Goal: Task Accomplishment & Management: Complete application form

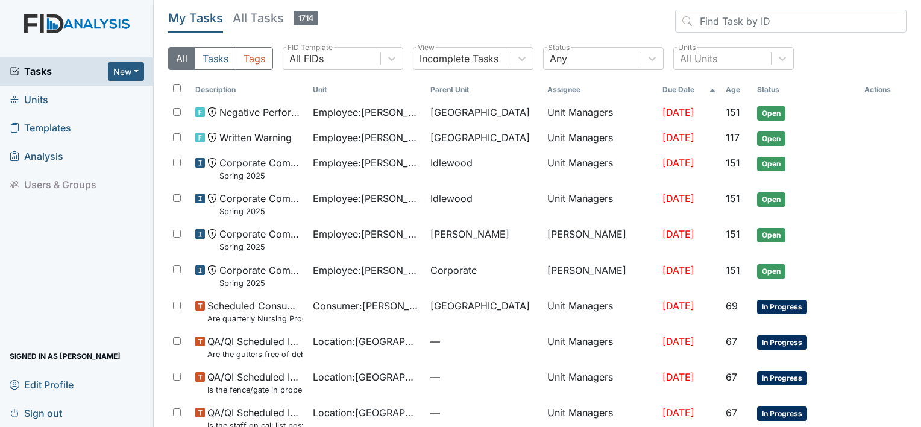
click at [54, 96] on link "Units" at bounding box center [77, 100] width 154 height 28
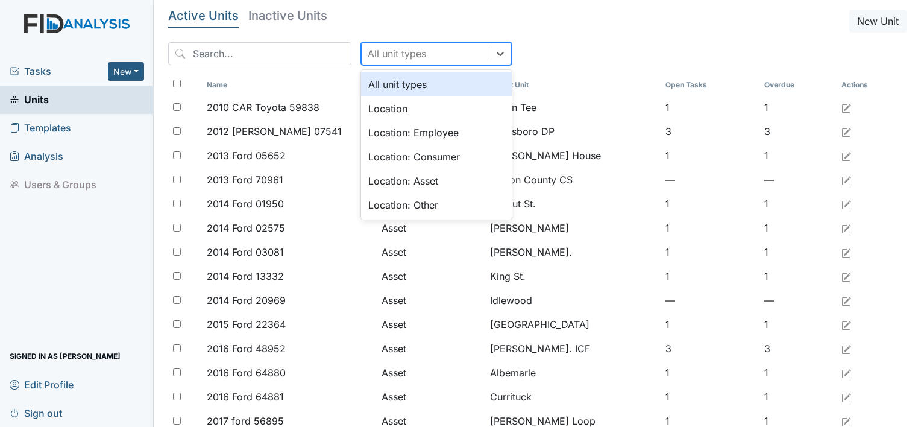
drag, startPoint x: 482, startPoint y: 63, endPoint x: 461, endPoint y: 83, distance: 29.4
click at [490, 63] on div at bounding box center [501, 54] width 22 height 22
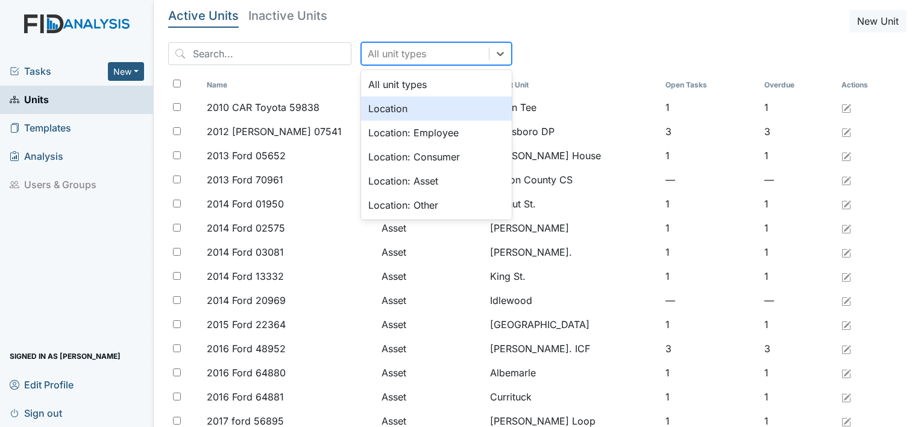
click at [431, 113] on div "Location" at bounding box center [436, 108] width 151 height 24
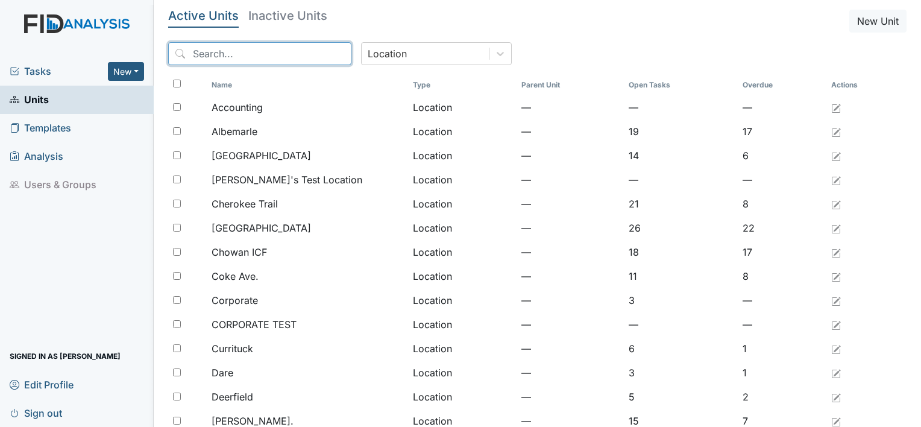
click at [257, 55] on input "search" at bounding box center [259, 53] width 183 height 23
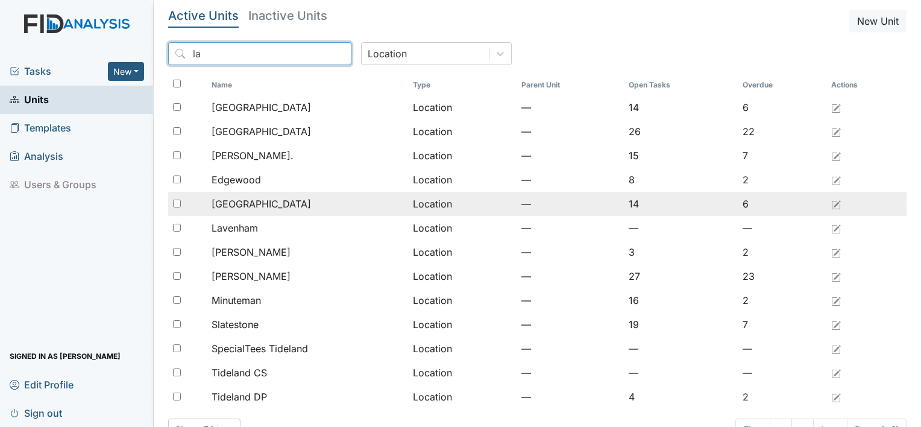
type input "la"
click at [238, 197] on span "[GEOGRAPHIC_DATA]" at bounding box center [261, 204] width 99 height 14
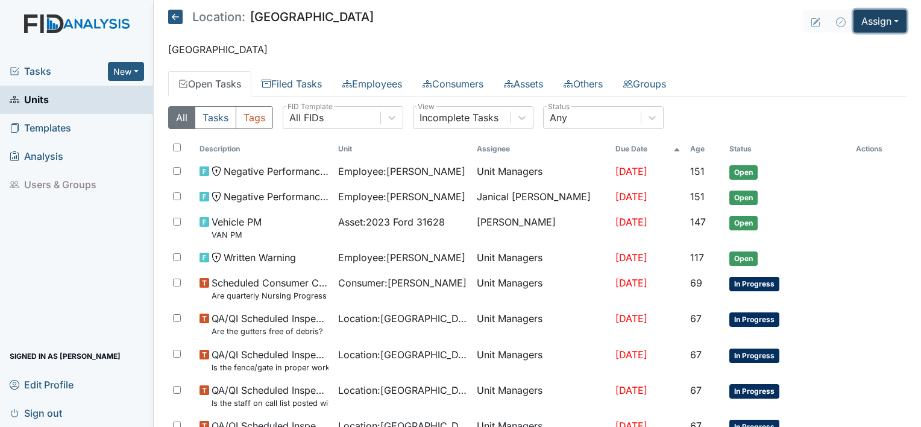
click at [892, 24] on button "Assign" at bounding box center [880, 21] width 53 height 23
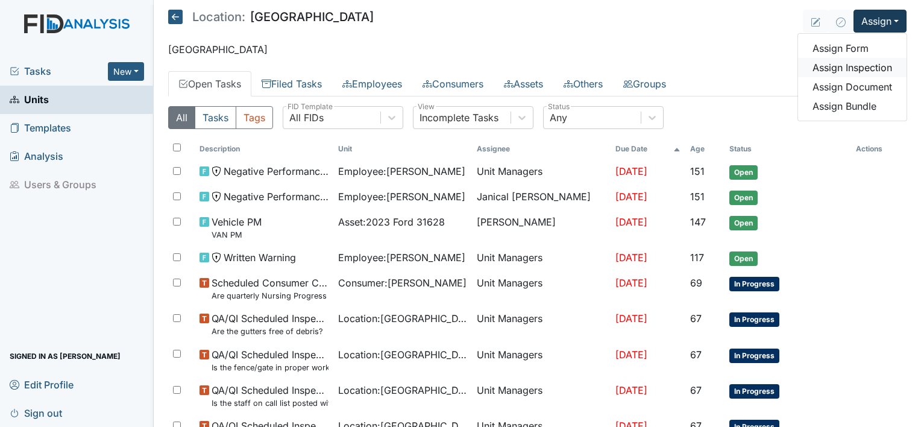
click at [874, 66] on link "Assign Inspection" at bounding box center [852, 67] width 109 height 19
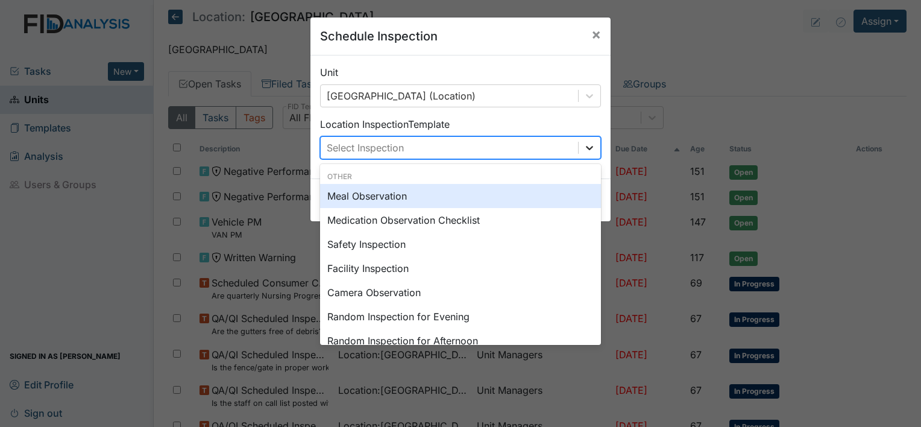
click at [579, 145] on div at bounding box center [590, 148] width 22 height 22
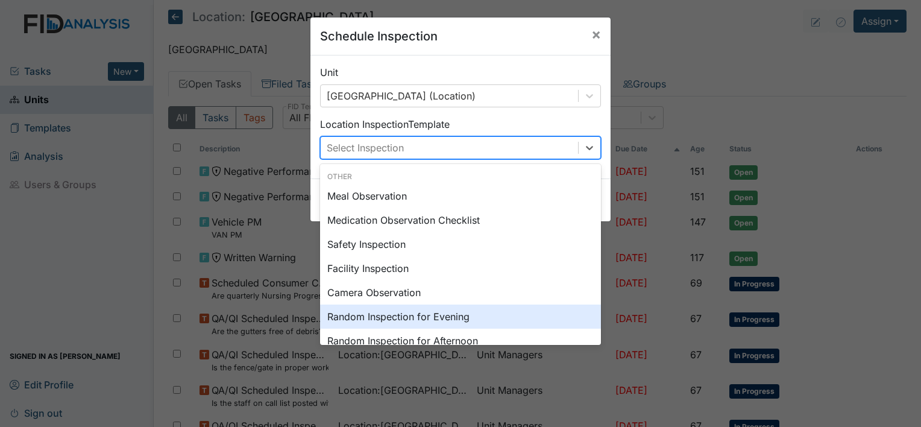
click at [514, 308] on div "Random Inspection for Evening" at bounding box center [460, 316] width 281 height 24
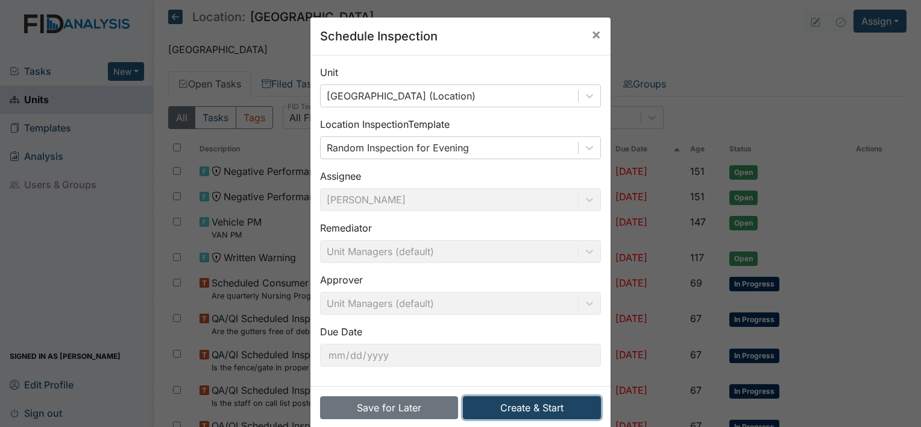
click at [536, 411] on button "Create & Start" at bounding box center [532, 407] width 138 height 23
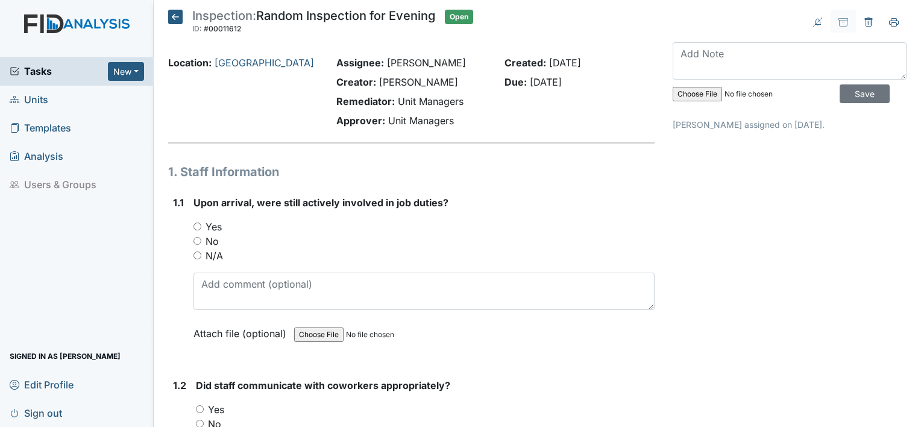
click at [198, 228] on input "Yes" at bounding box center [198, 226] width 8 height 8
radio input "true"
click at [200, 405] on input "Yes" at bounding box center [200, 409] width 8 height 8
radio input "true"
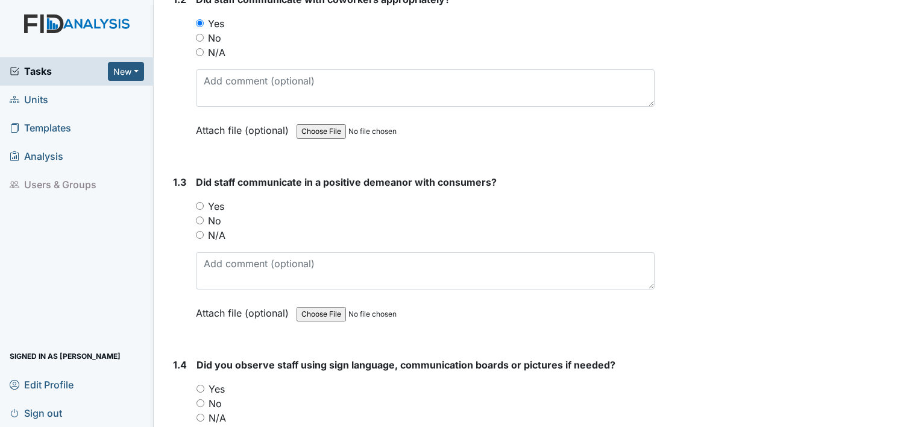
scroll to position [390, 0]
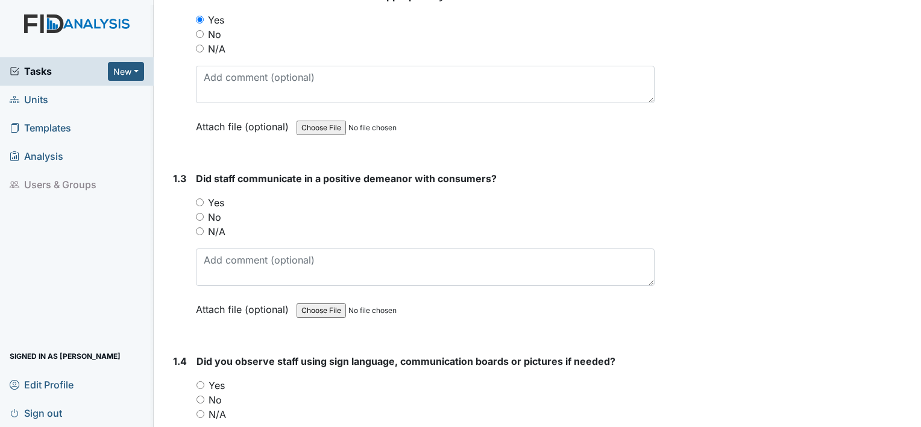
click at [201, 200] on input "Yes" at bounding box center [200, 202] width 8 height 8
radio input "true"
click at [200, 397] on input "No" at bounding box center [201, 400] width 8 height 8
radio input "true"
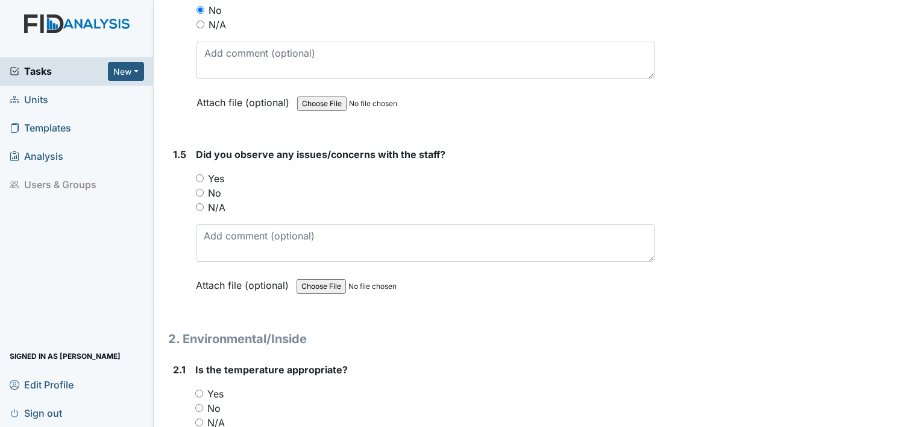
scroll to position [803, 0]
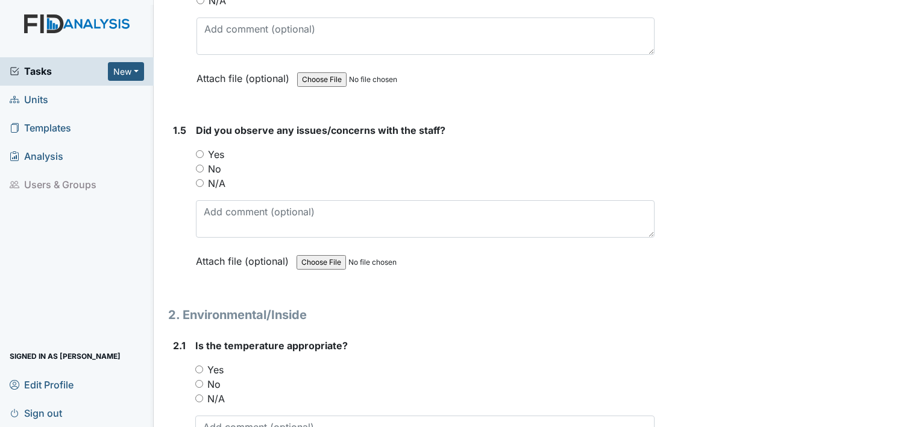
click at [202, 165] on input "No" at bounding box center [200, 169] width 8 height 8
radio input "true"
click at [201, 366] on input "Yes" at bounding box center [199, 369] width 8 height 8
radio input "true"
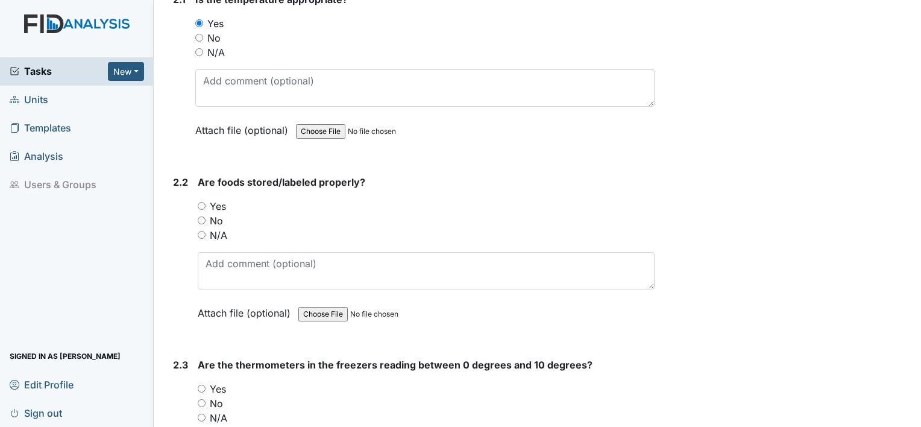
scroll to position [1229, 0]
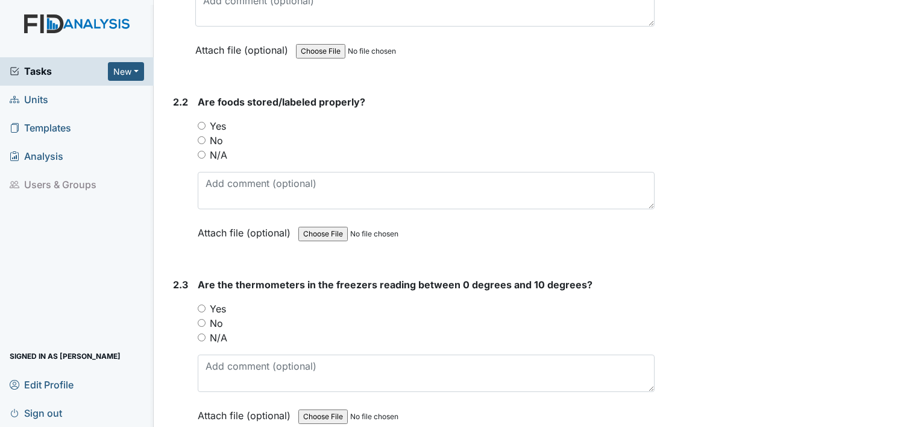
click at [206, 120] on div "Yes" at bounding box center [426, 126] width 457 height 14
click at [201, 305] on input "Yes" at bounding box center [202, 308] width 8 height 8
radio input "true"
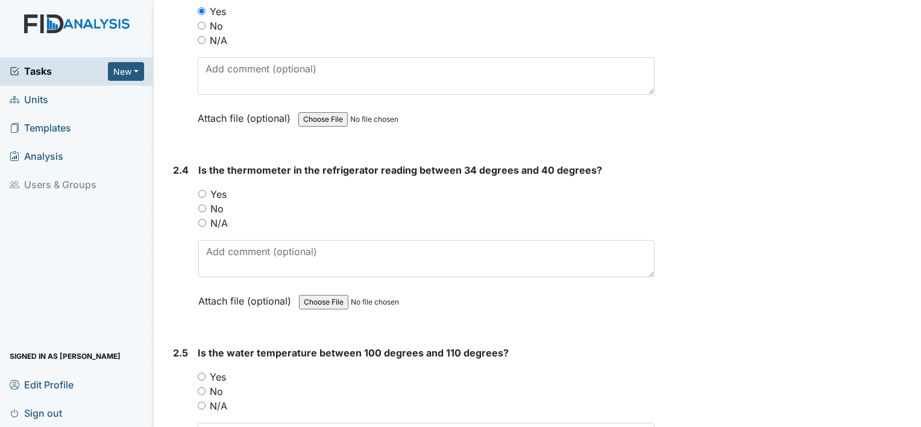
scroll to position [1539, 0]
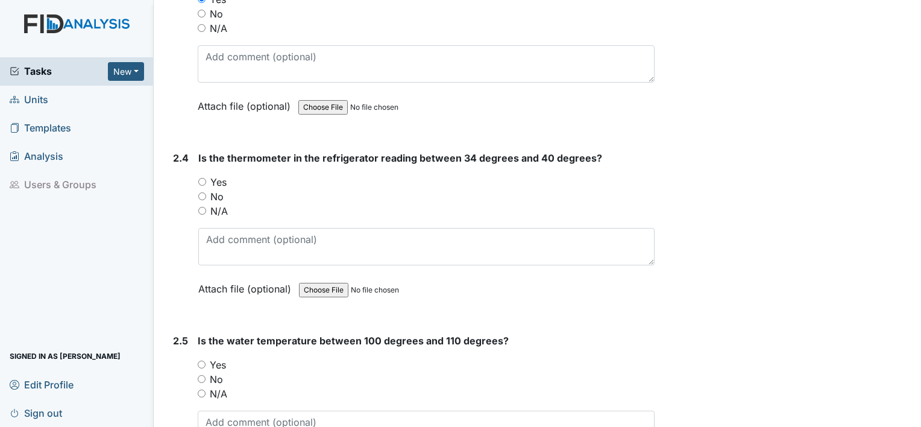
click at [201, 178] on input "Yes" at bounding box center [202, 182] width 8 height 8
radio input "true"
click at [200, 361] on input "Yes" at bounding box center [202, 365] width 8 height 8
radio input "true"
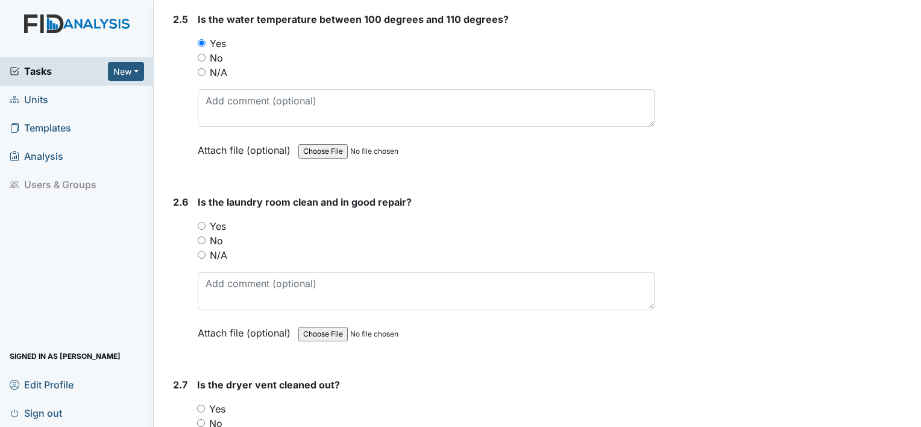
scroll to position [1940, 0]
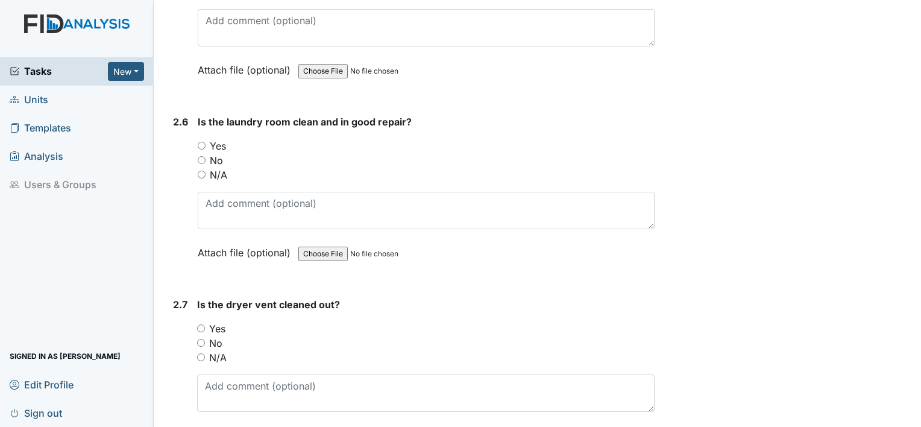
click at [203, 142] on input "Yes" at bounding box center [202, 146] width 8 height 8
radio input "true"
click at [200, 324] on input "Yes" at bounding box center [201, 328] width 8 height 8
radio input "true"
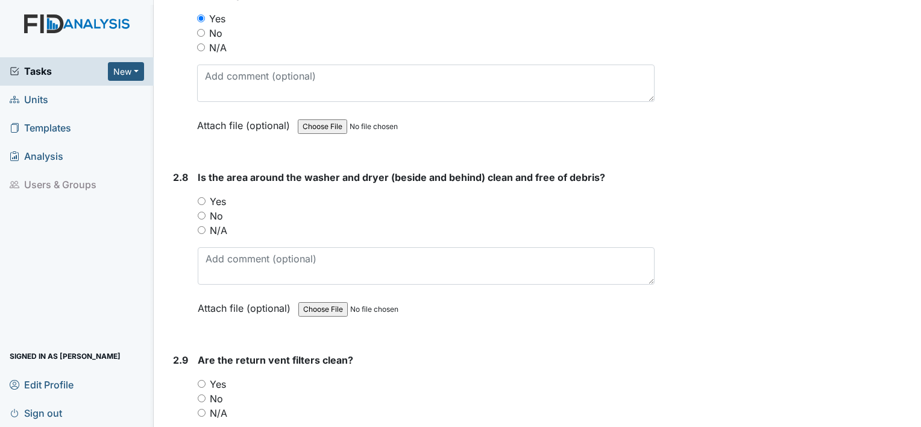
scroll to position [2262, 0]
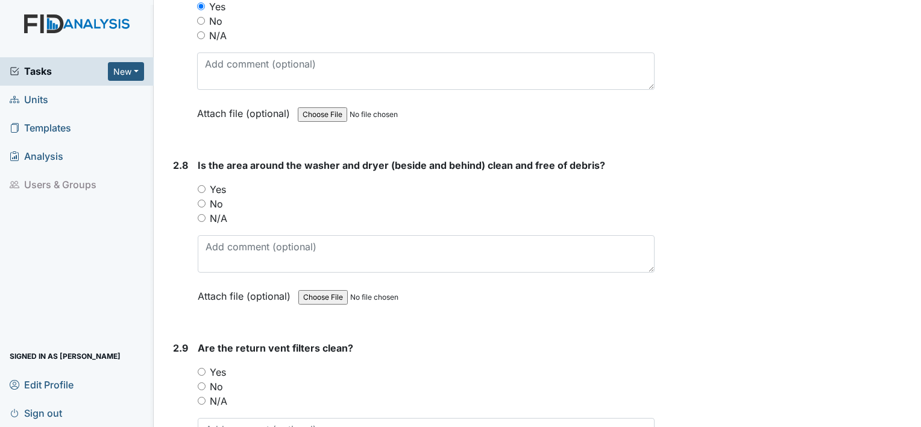
click at [204, 185] on input "Yes" at bounding box center [202, 189] width 8 height 8
radio input "true"
click at [200, 368] on input "Yes" at bounding box center [202, 372] width 8 height 8
radio input "true"
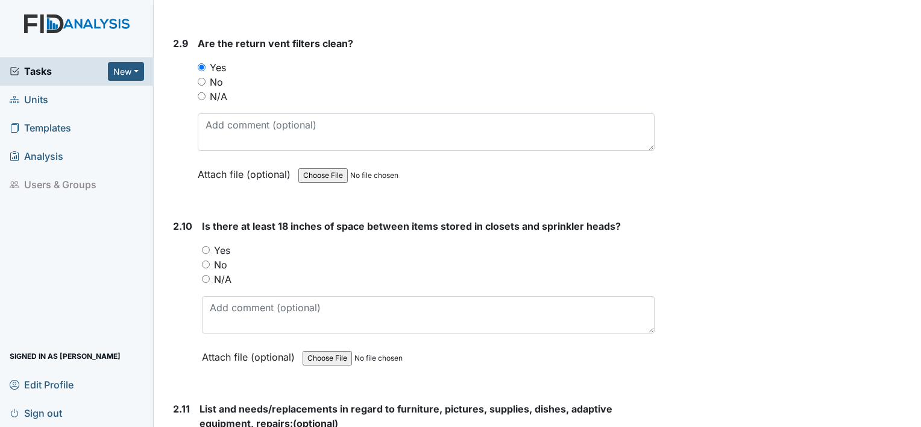
scroll to position [2631, 0]
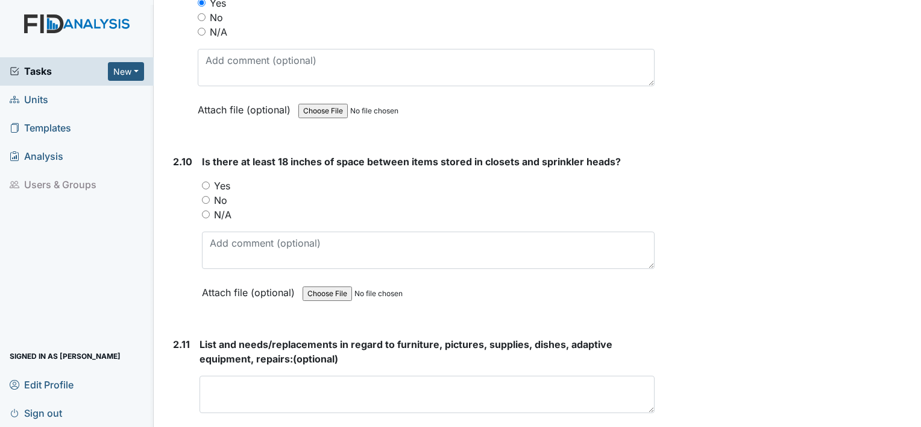
click at [207, 196] on input "No" at bounding box center [206, 200] width 8 height 8
radio input "true"
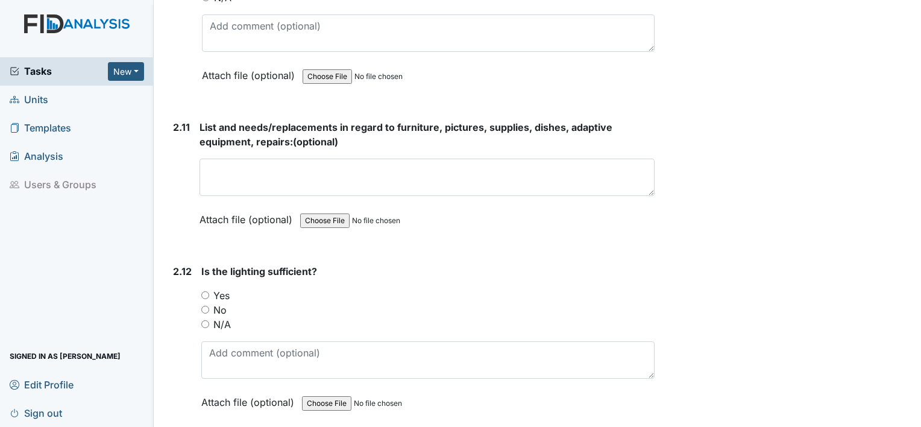
scroll to position [2928, 0]
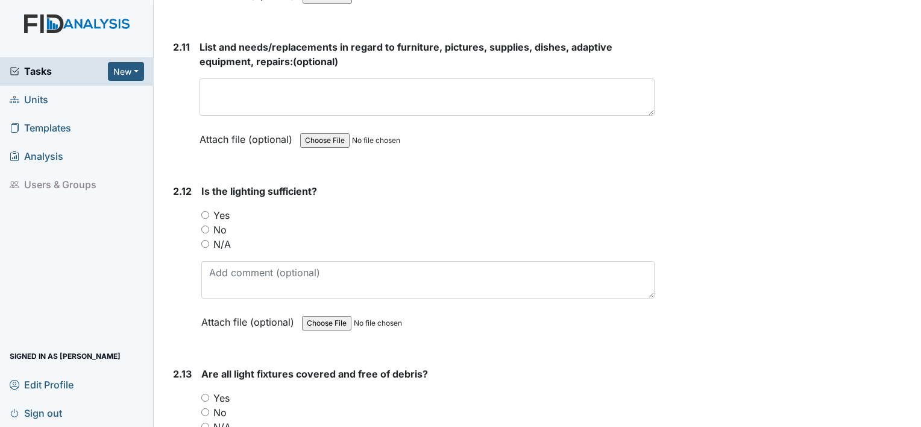
click at [205, 211] on input "Yes" at bounding box center [205, 215] width 8 height 8
radio input "true"
click at [204, 394] on input "Yes" at bounding box center [205, 398] width 8 height 8
radio input "true"
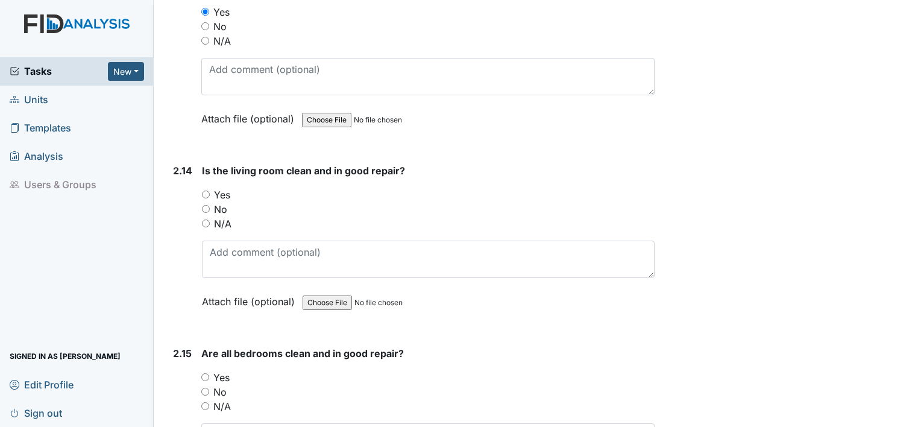
scroll to position [3387, 0]
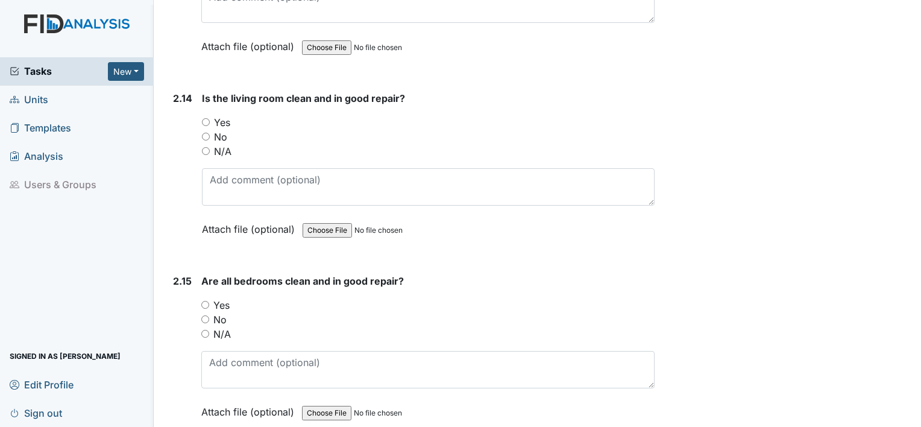
click at [205, 118] on input "Yes" at bounding box center [206, 122] width 8 height 8
radio input "true"
click at [205, 301] on input "Yes" at bounding box center [205, 305] width 8 height 8
radio input "true"
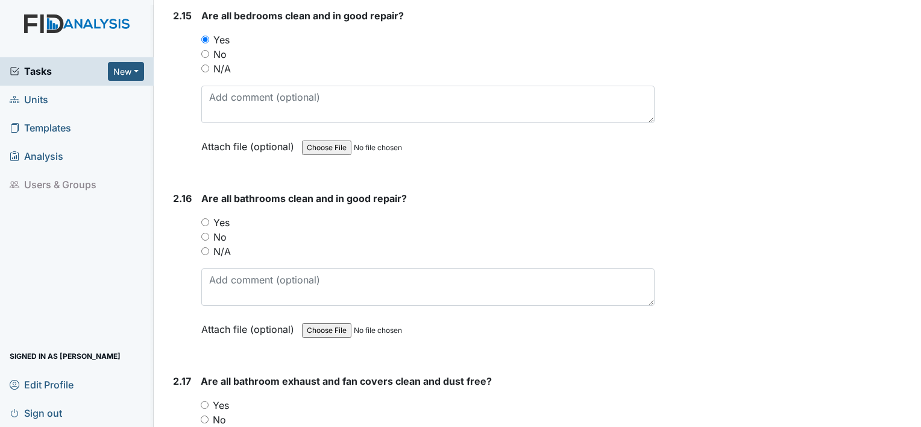
scroll to position [3708, 0]
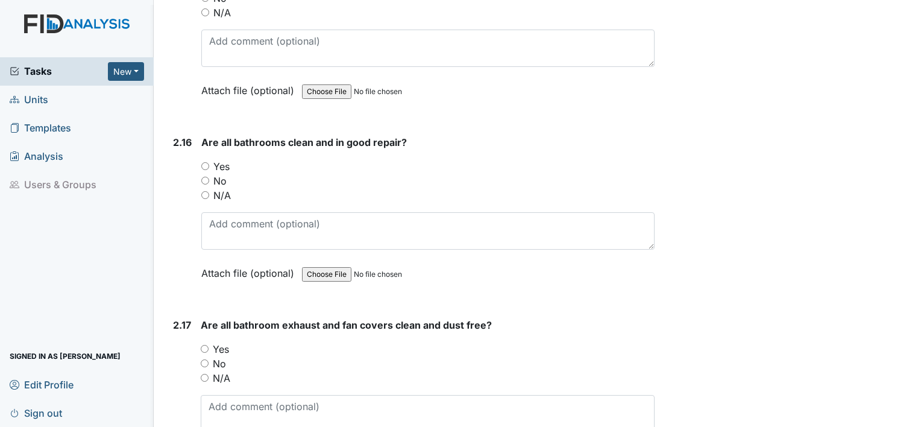
click at [205, 162] on input "Yes" at bounding box center [205, 166] width 8 height 8
radio input "true"
click at [205, 345] on input "Yes" at bounding box center [205, 349] width 8 height 8
radio input "true"
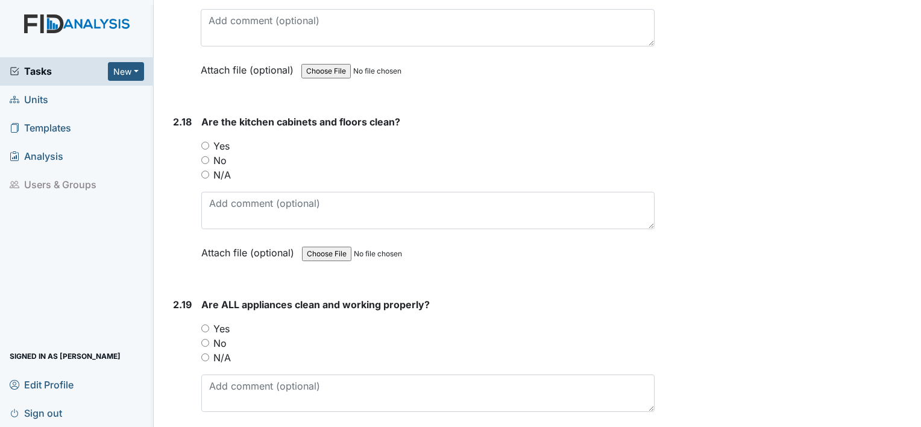
scroll to position [4110, 0]
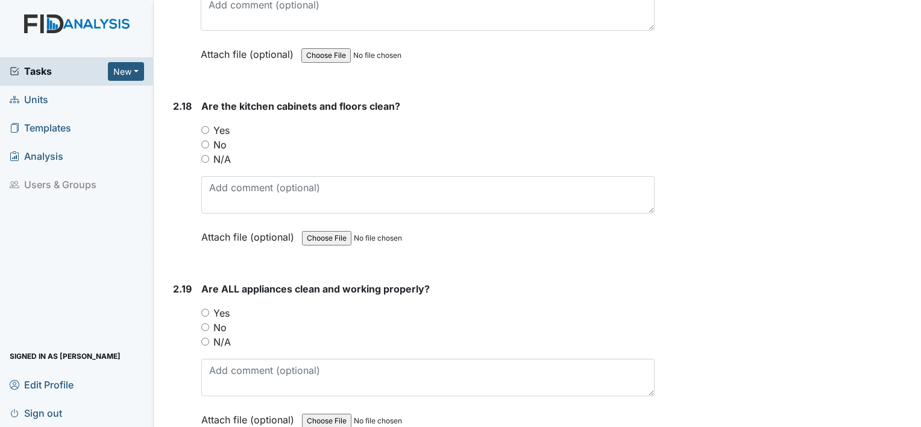
click at [204, 126] on input "Yes" at bounding box center [205, 130] width 8 height 8
radio input "true"
click at [207, 309] on input "Yes" at bounding box center [205, 313] width 8 height 8
radio input "true"
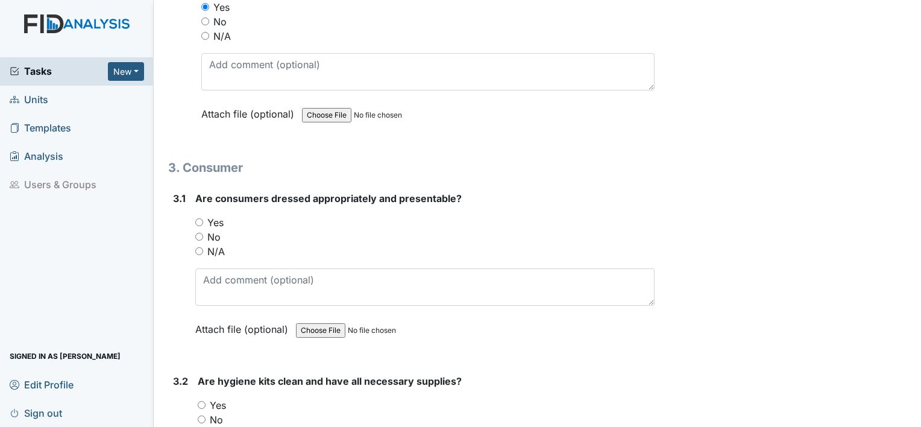
scroll to position [4476, 0]
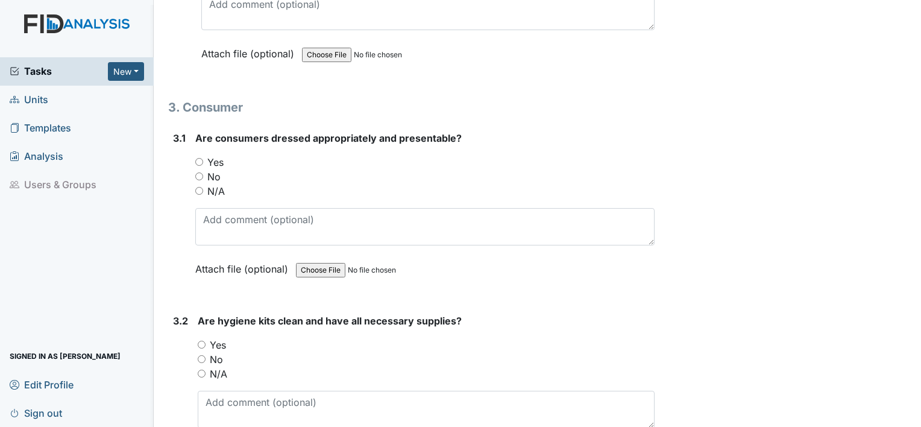
click at [198, 158] on input "Yes" at bounding box center [199, 162] width 8 height 8
radio input "true"
click at [200, 341] on input "Yes" at bounding box center [202, 345] width 8 height 8
radio input "true"
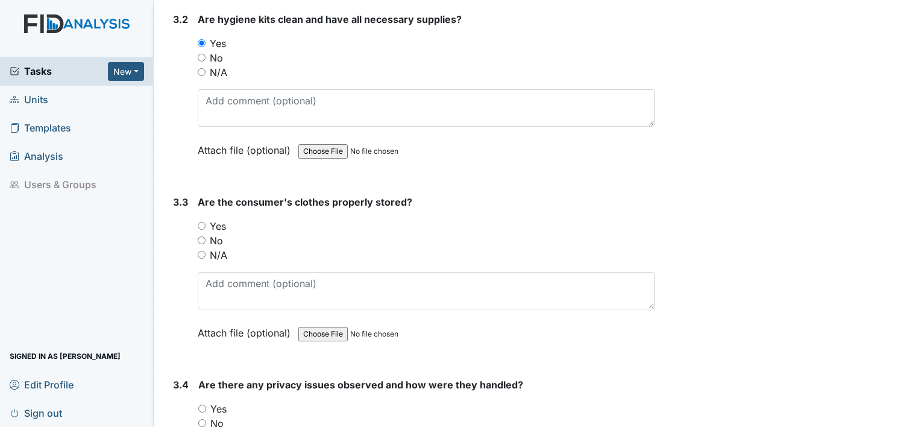
scroll to position [4853, 0]
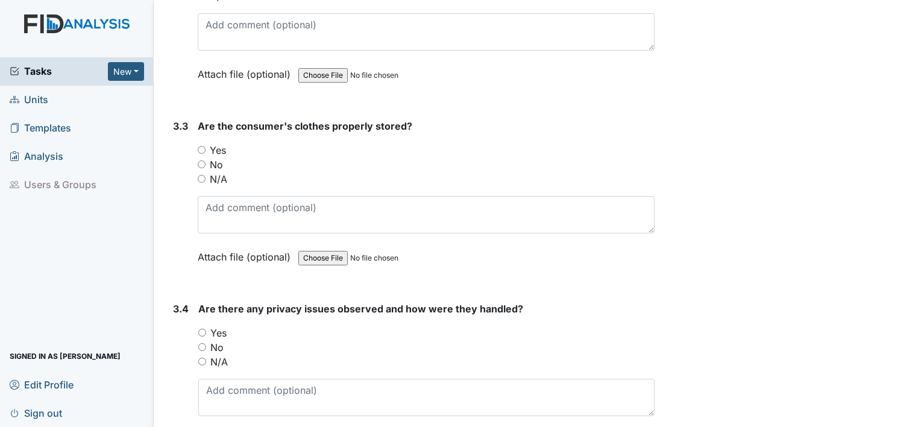
click at [200, 146] on input "Yes" at bounding box center [202, 150] width 8 height 8
radio input "true"
click at [204, 343] on input "No" at bounding box center [202, 347] width 8 height 8
radio input "true"
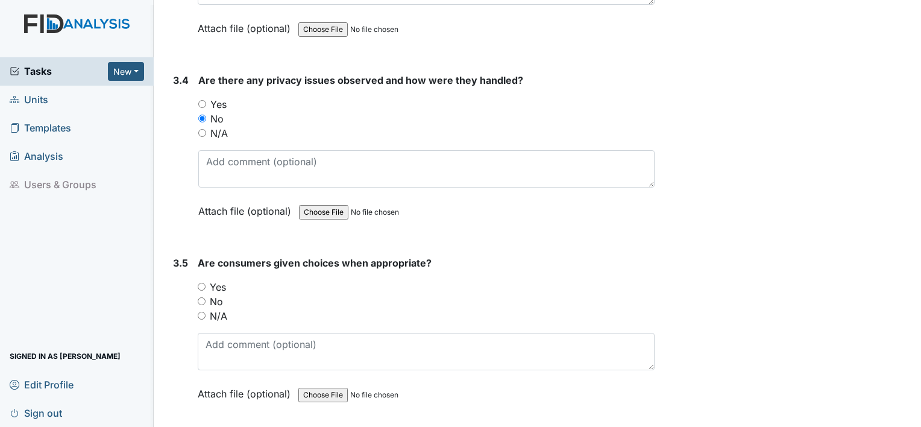
scroll to position [5154, 0]
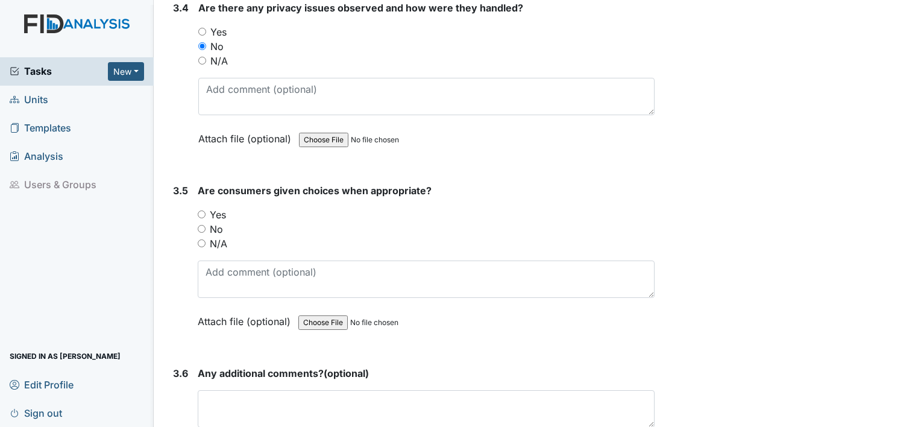
click at [201, 210] on input "Yes" at bounding box center [202, 214] width 8 height 8
radio input "true"
click at [201, 239] on input "N/A" at bounding box center [202, 243] width 8 height 8
radio input "true"
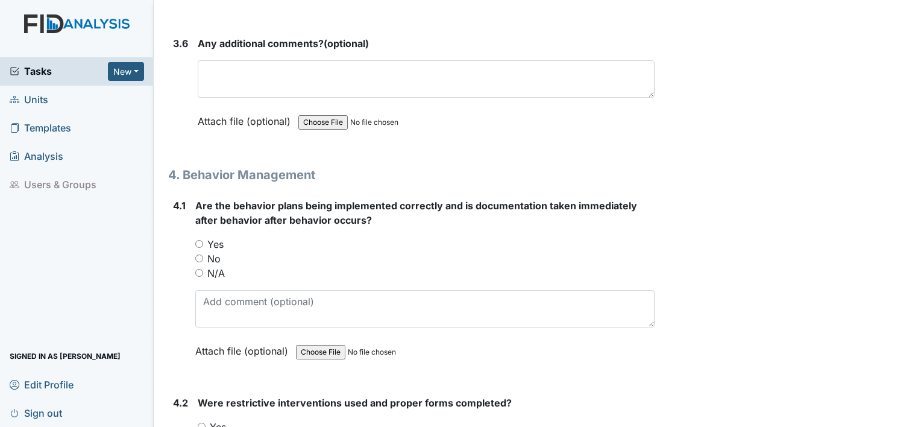
scroll to position [5492, 0]
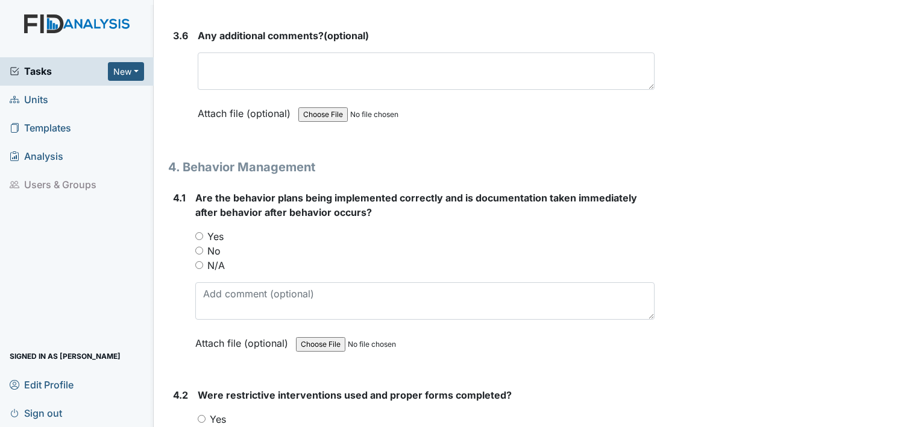
click at [200, 261] on input "N/A" at bounding box center [199, 265] width 8 height 8
radio input "true"
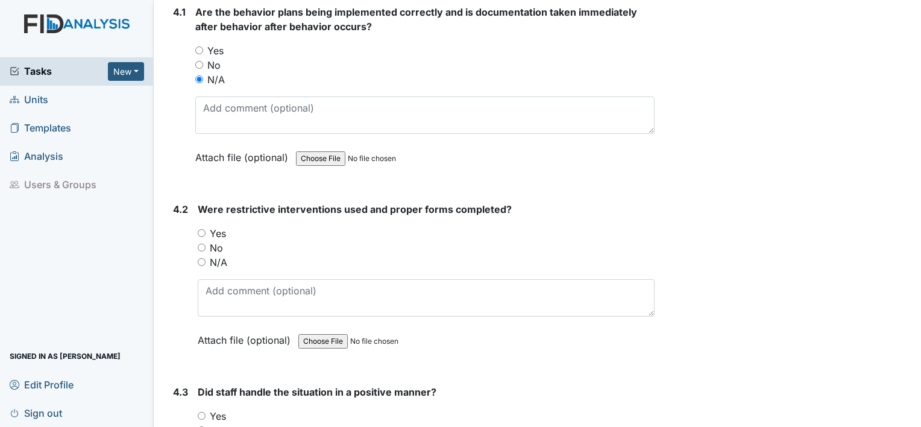
scroll to position [5705, 0]
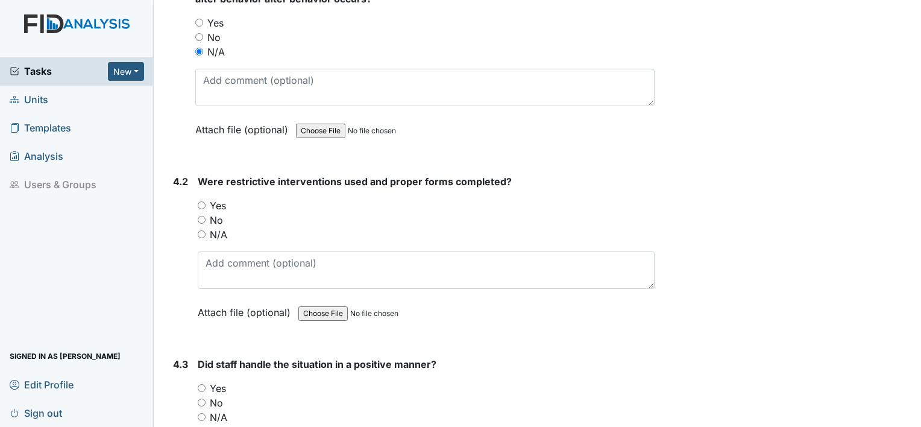
click at [202, 230] on input "N/A" at bounding box center [202, 234] width 8 height 8
radio input "true"
click at [200, 413] on input "N/A" at bounding box center [202, 417] width 8 height 8
radio input "true"
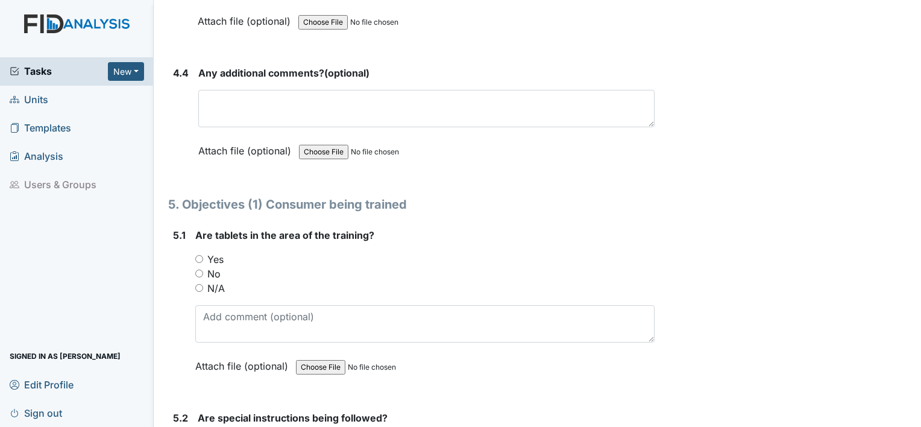
scroll to position [6207, 0]
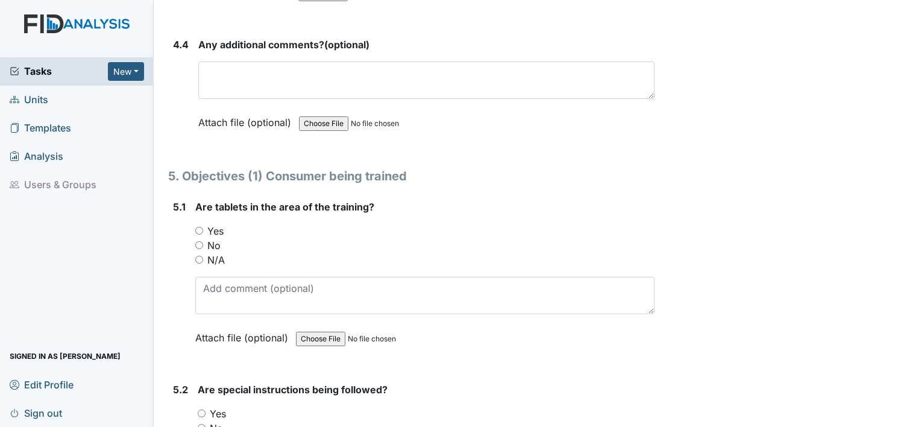
click at [200, 256] on input "N/A" at bounding box center [199, 260] width 8 height 8
radio input "true"
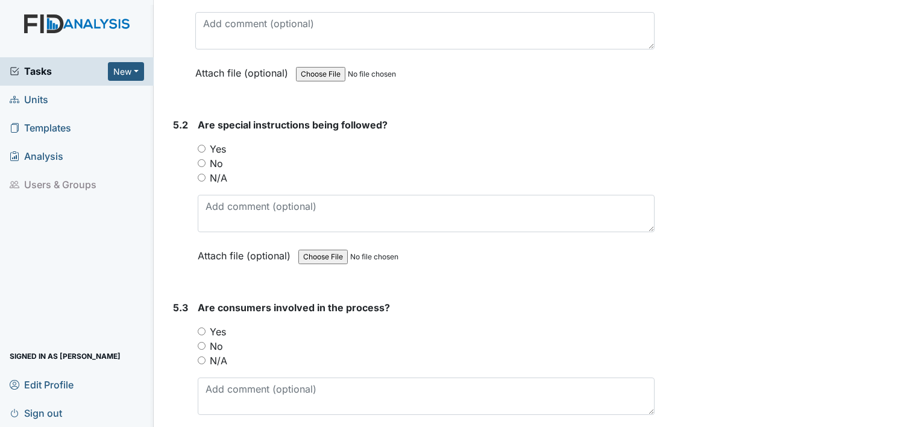
scroll to position [6508, 0]
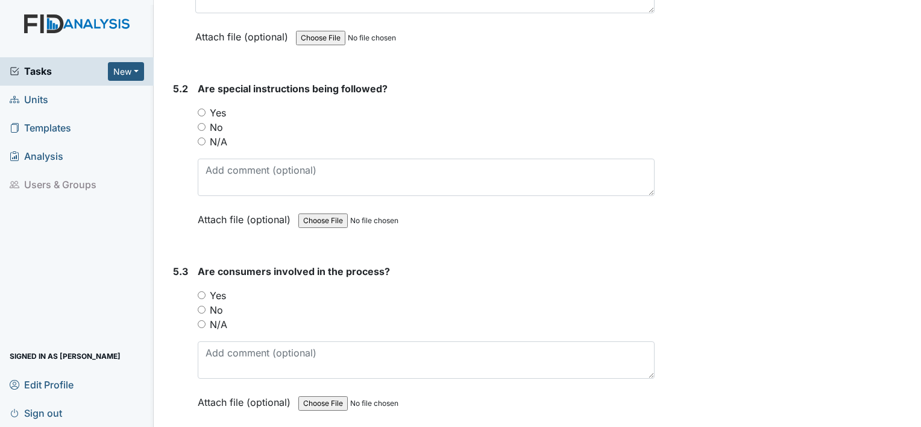
click at [201, 137] on input "N/A" at bounding box center [202, 141] width 8 height 8
radio input "true"
click at [198, 320] on input "N/A" at bounding box center [202, 324] width 8 height 8
radio input "true"
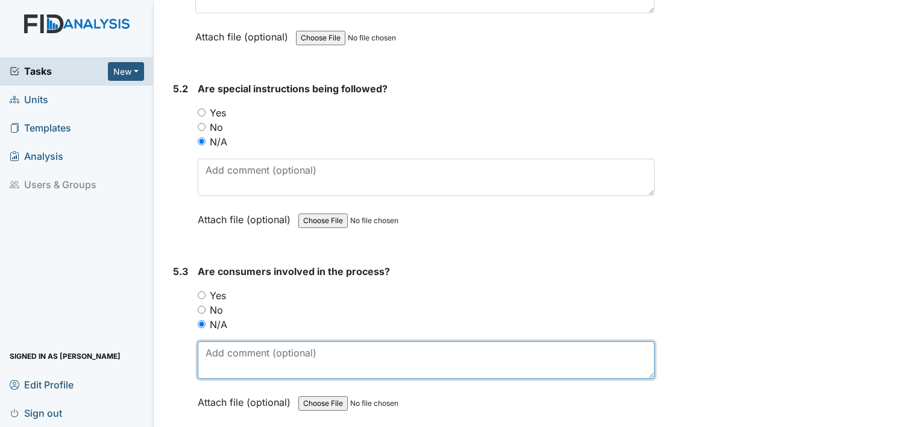
click at [222, 341] on textarea at bounding box center [426, 359] width 457 height 37
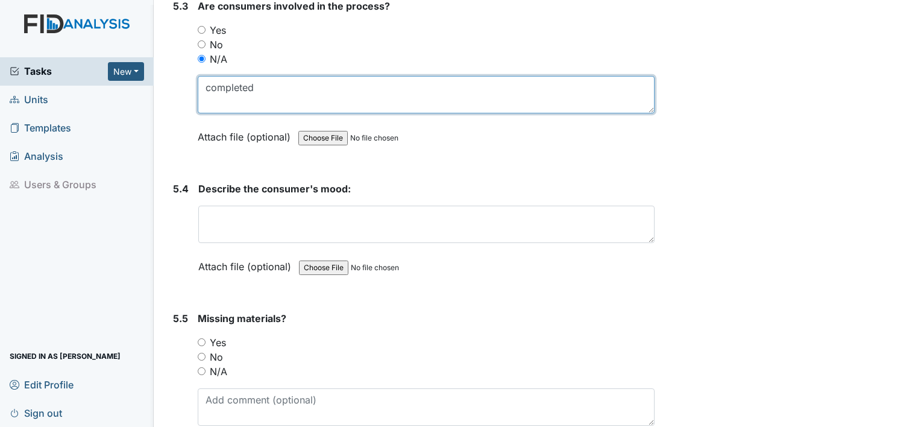
scroll to position [6846, 0]
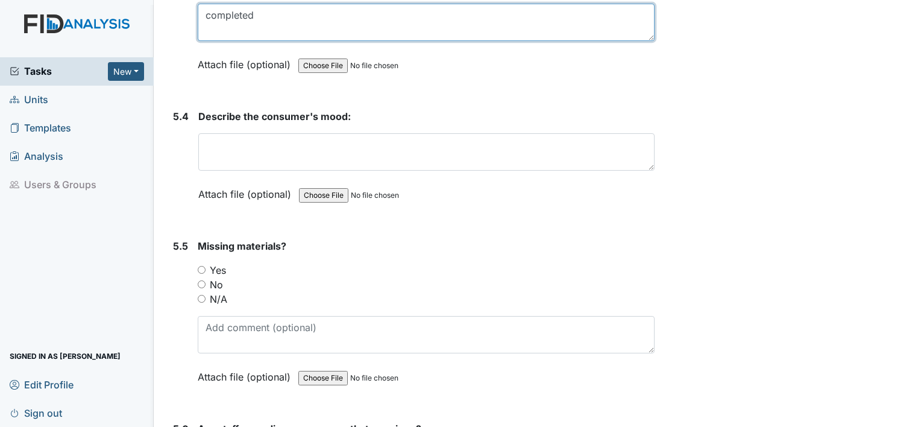
type textarea "completed"
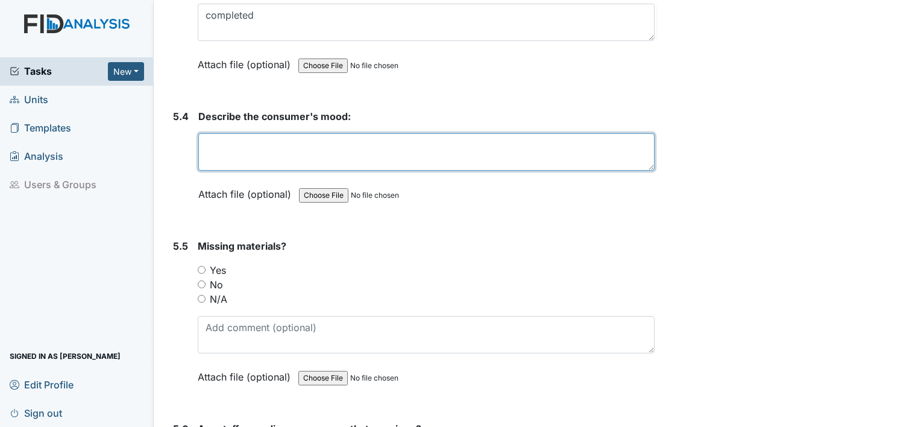
click at [458, 139] on textarea at bounding box center [426, 151] width 456 height 37
type textarea "ok"
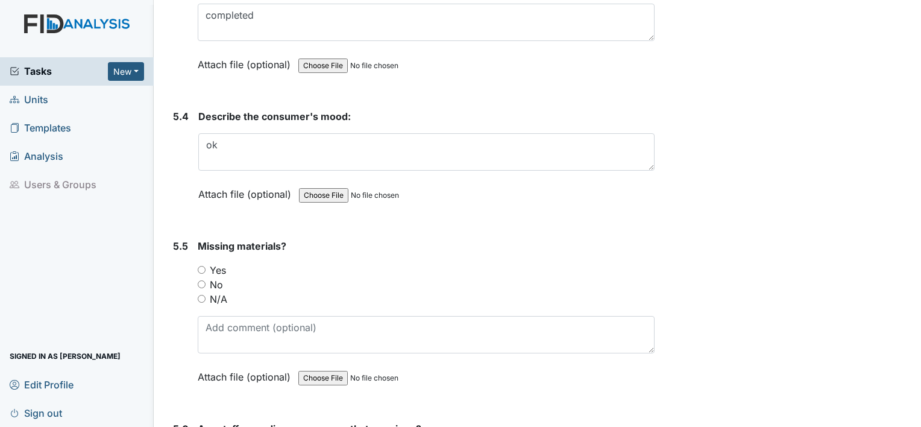
click at [200, 295] on input "N/A" at bounding box center [202, 299] width 8 height 8
radio input "true"
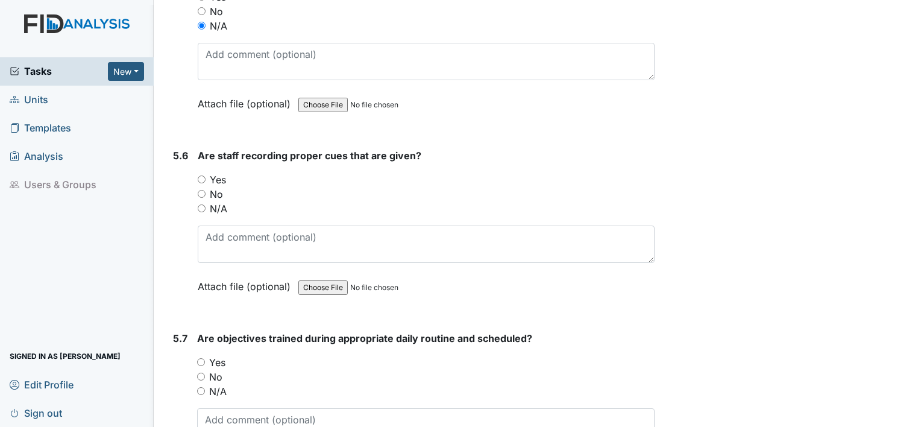
scroll to position [7139, 0]
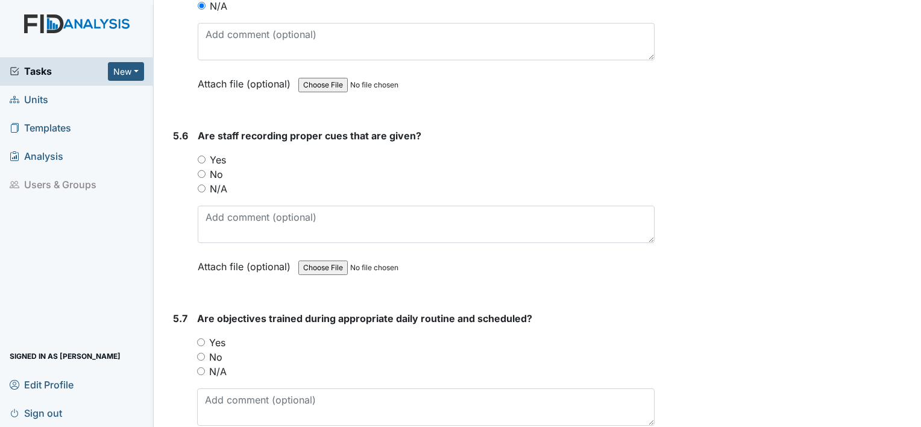
click at [200, 185] on input "N/A" at bounding box center [202, 189] width 8 height 8
radio input "true"
click at [196, 318] on div "5.7 Are objectives trained during appropriate daily routine and scheduled? You …" at bounding box center [411, 392] width 487 height 163
click at [201, 338] on input "Yes" at bounding box center [201, 342] width 8 height 8
radio input "true"
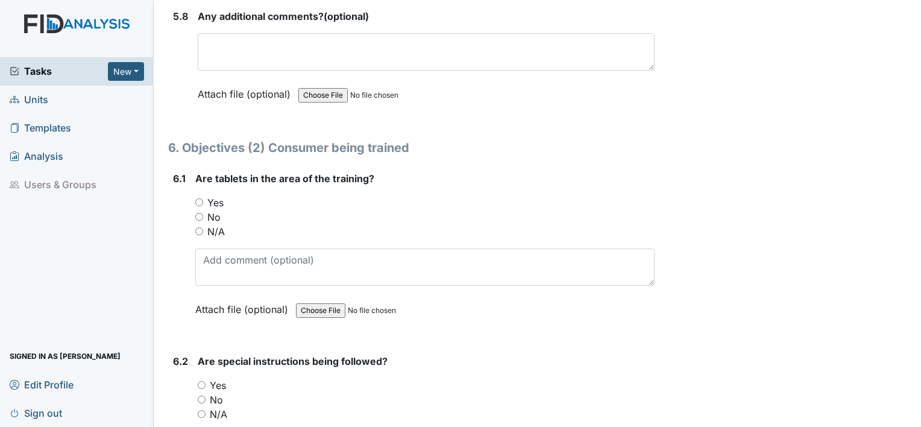
scroll to position [7680, 0]
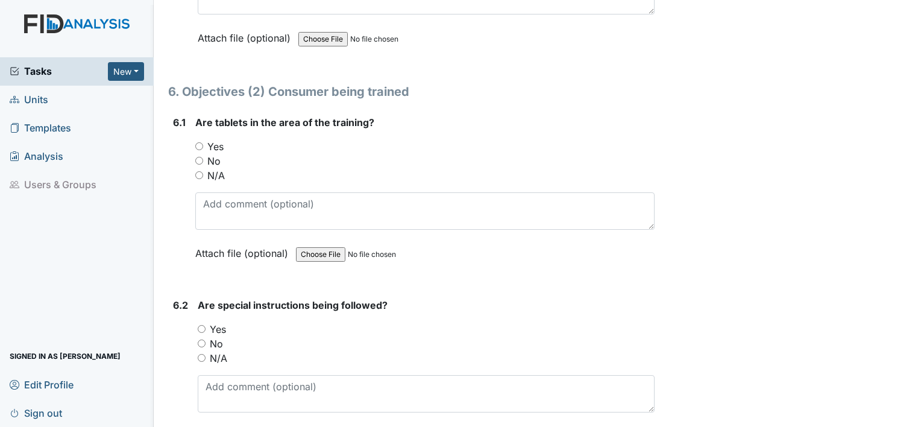
click at [196, 171] on input "N/A" at bounding box center [199, 175] width 8 height 8
radio input "true"
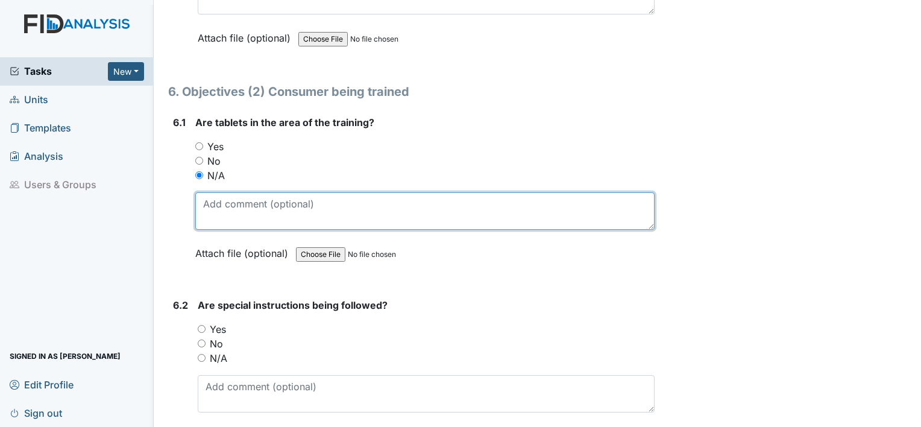
click at [222, 195] on textarea at bounding box center [424, 210] width 459 height 37
drag, startPoint x: 308, startPoint y: 179, endPoint x: 149, endPoint y: 178, distance: 159.2
click at [149, 178] on div "Tasks New Form Inspection Document Bundle Units Templates Analysis Users & Grou…" at bounding box center [460, 213] width 921 height 427
type textarea "completed already"
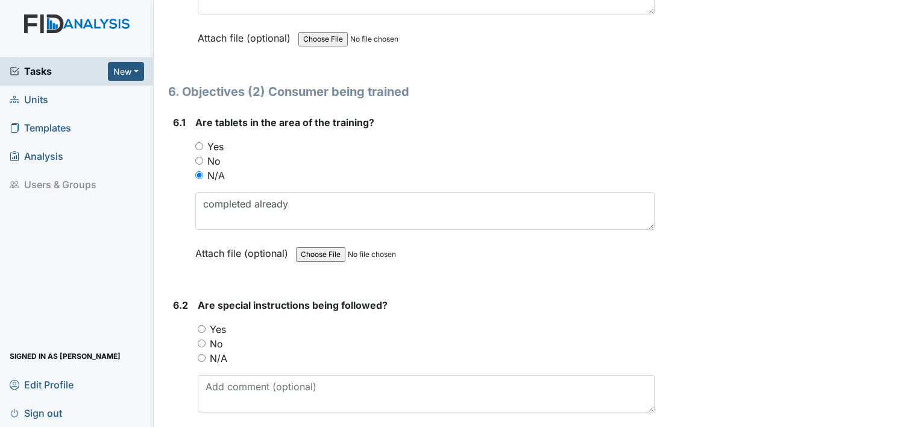
click at [198, 354] on input "N/A" at bounding box center [202, 358] width 8 height 8
radio input "true"
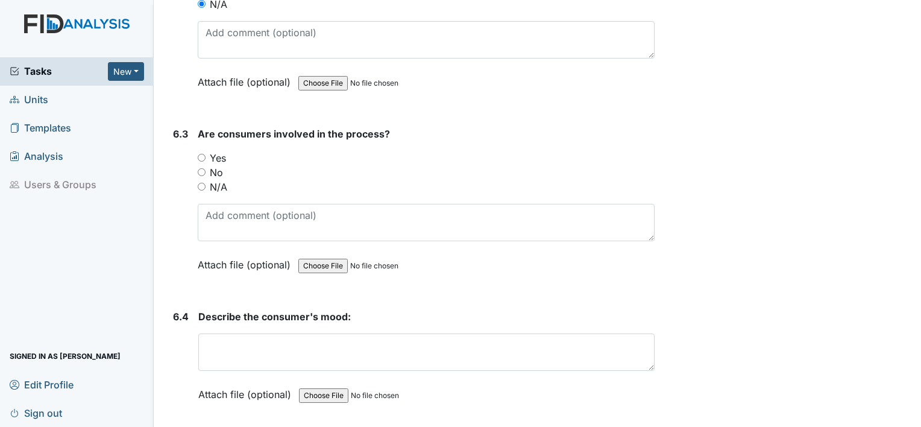
scroll to position [8053, 0]
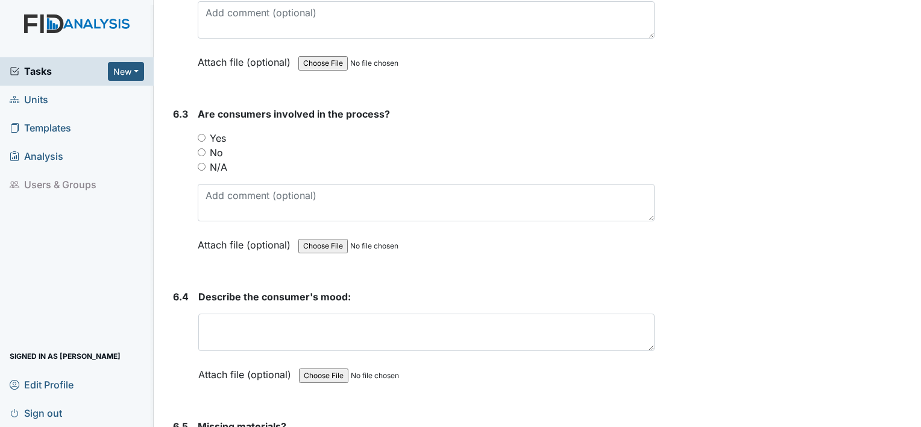
click at [200, 163] on input "N/A" at bounding box center [202, 167] width 8 height 8
radio input "true"
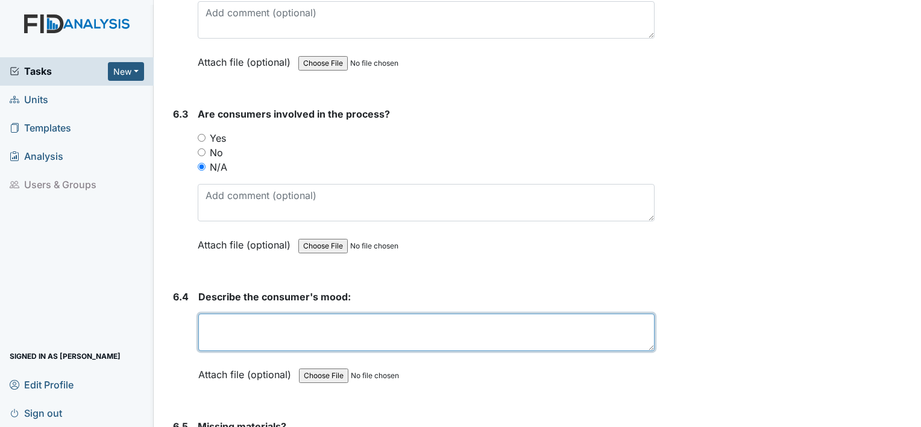
click at [256, 314] on textarea at bounding box center [426, 332] width 456 height 37
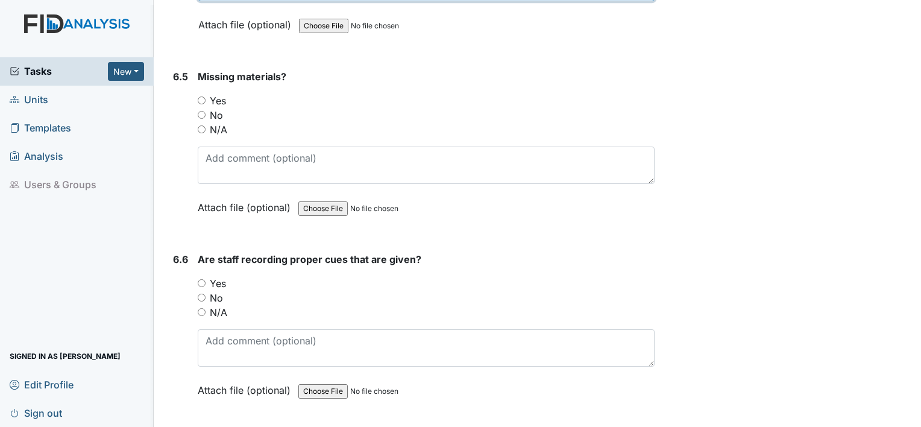
scroll to position [8419, 0]
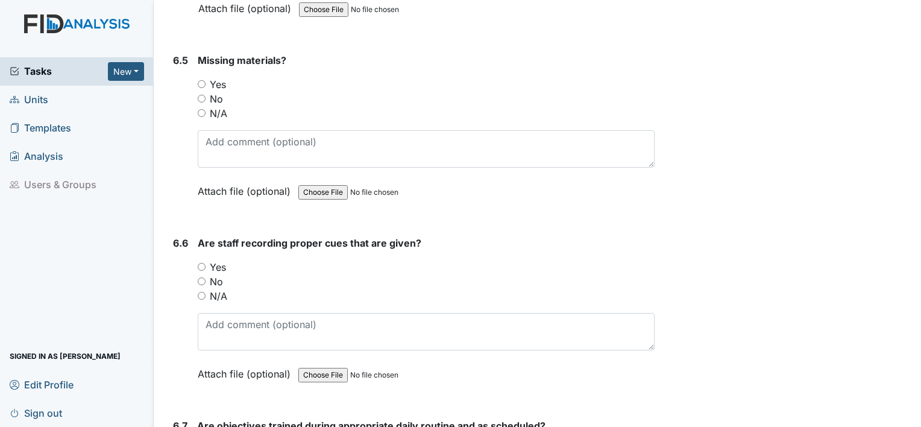
type textarea "ok"
click at [199, 109] on input "N/A" at bounding box center [202, 113] width 8 height 8
radio input "true"
click at [201, 292] on input "N/A" at bounding box center [202, 296] width 8 height 8
radio input "true"
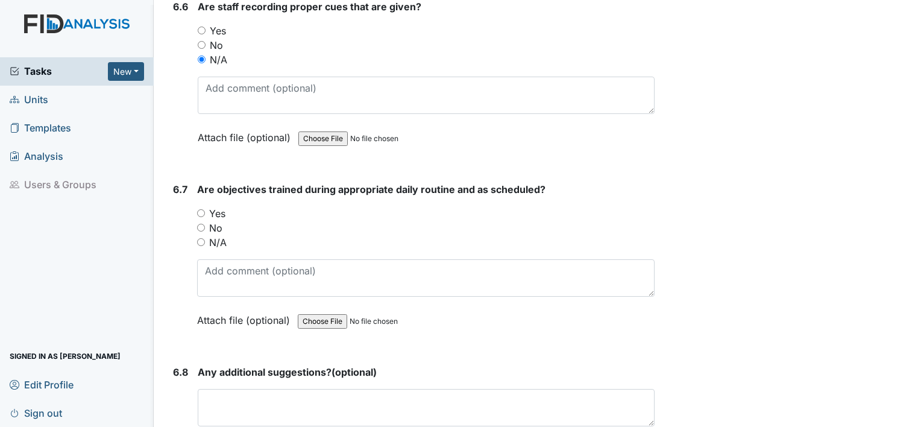
scroll to position [8688, 0]
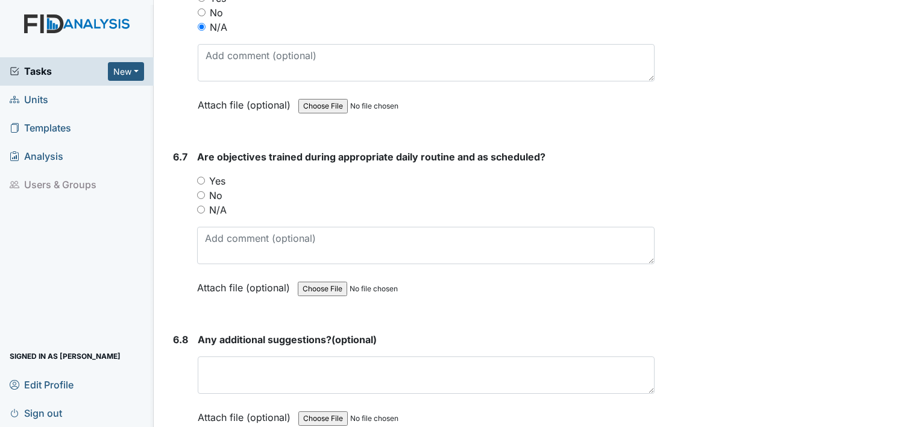
click at [201, 177] on input "Yes" at bounding box center [201, 181] width 8 height 8
radio input "true"
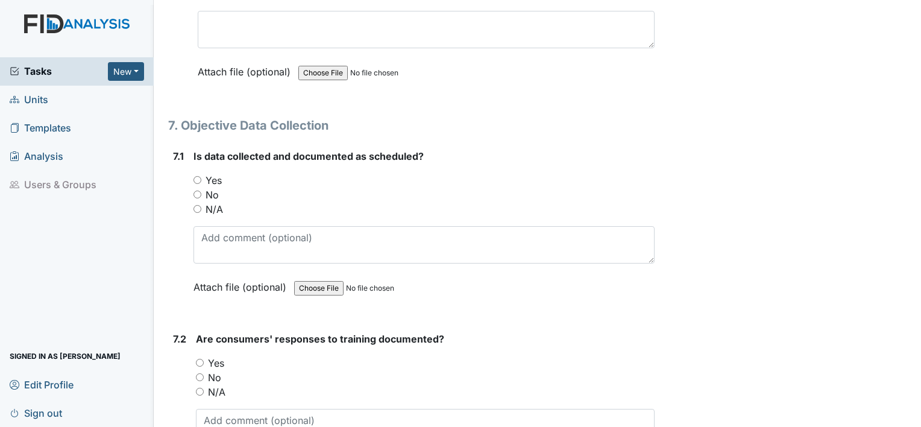
scroll to position [9058, 0]
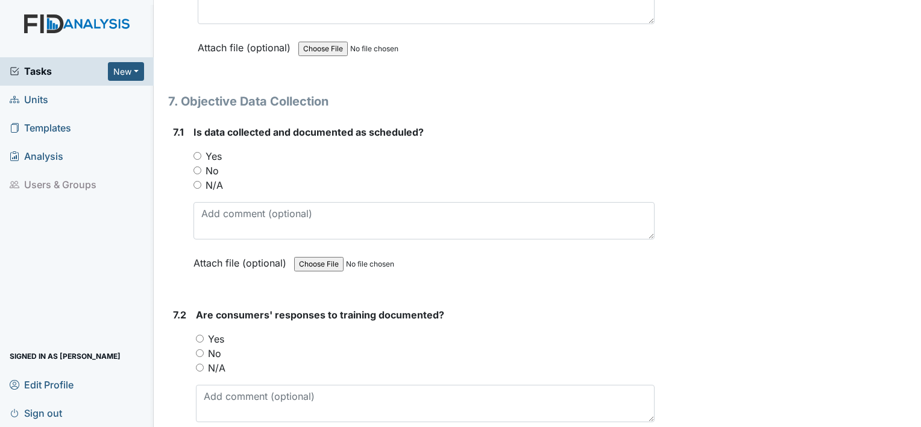
click at [198, 152] on input "Yes" at bounding box center [198, 156] width 8 height 8
radio input "true"
click at [200, 335] on input "Yes" at bounding box center [200, 339] width 8 height 8
radio input "true"
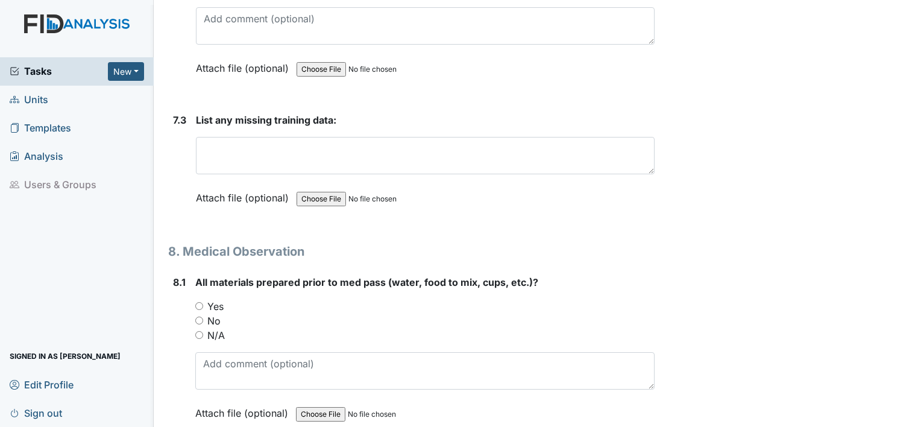
scroll to position [9452, 0]
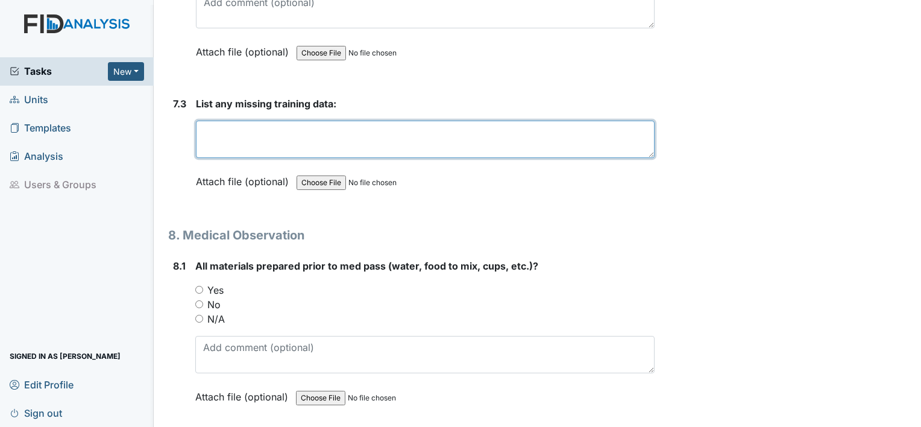
click at [324, 121] on textarea at bounding box center [425, 139] width 459 height 37
type textarea "2"
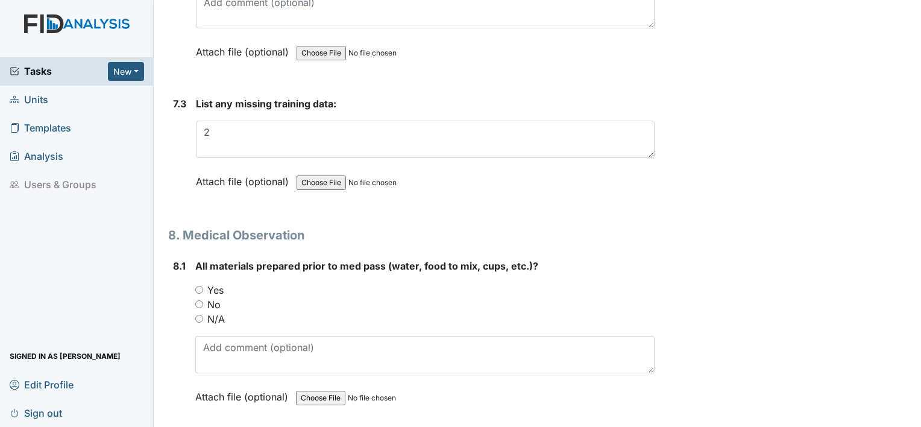
click at [200, 315] on input "N/A" at bounding box center [199, 319] width 8 height 8
radio input "true"
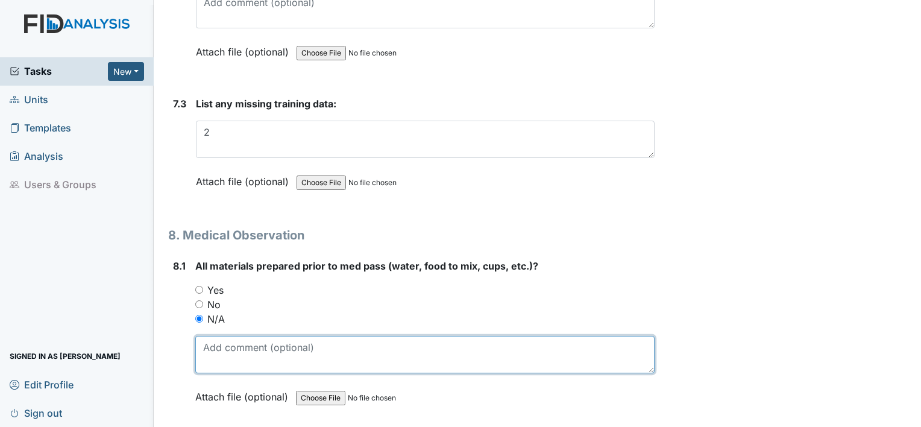
click at [239, 336] on textarea at bounding box center [424, 354] width 459 height 37
paste textarea "completed already"
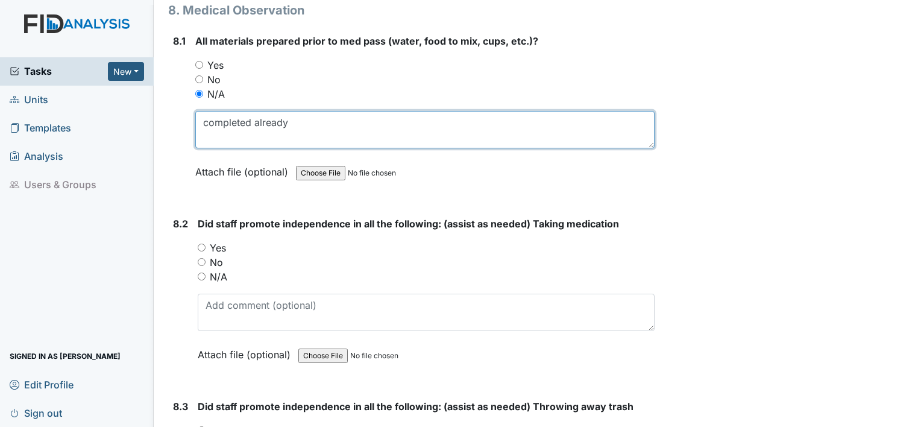
scroll to position [9733, 0]
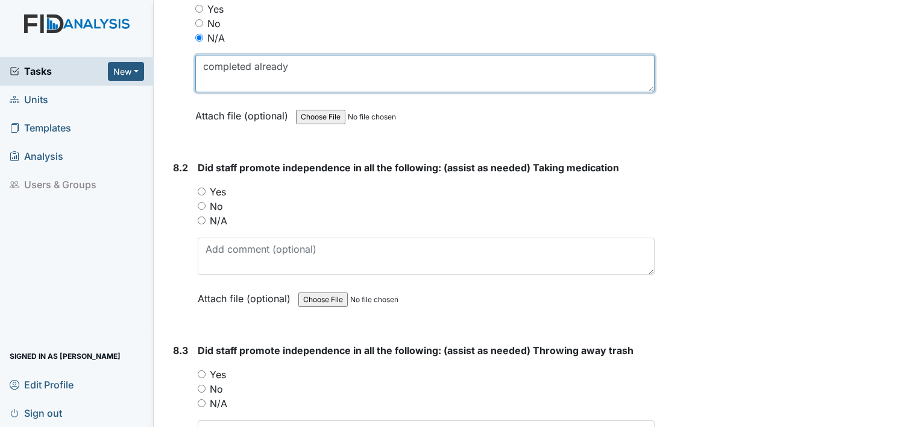
type textarea "completed already"
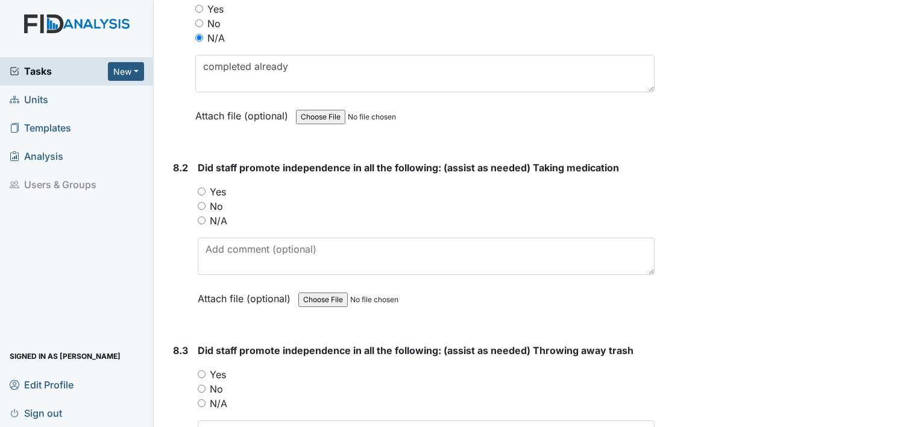
click at [200, 216] on input "N/A" at bounding box center [202, 220] width 8 height 8
radio input "true"
click at [202, 399] on input "N/A" at bounding box center [202, 403] width 8 height 8
radio input "true"
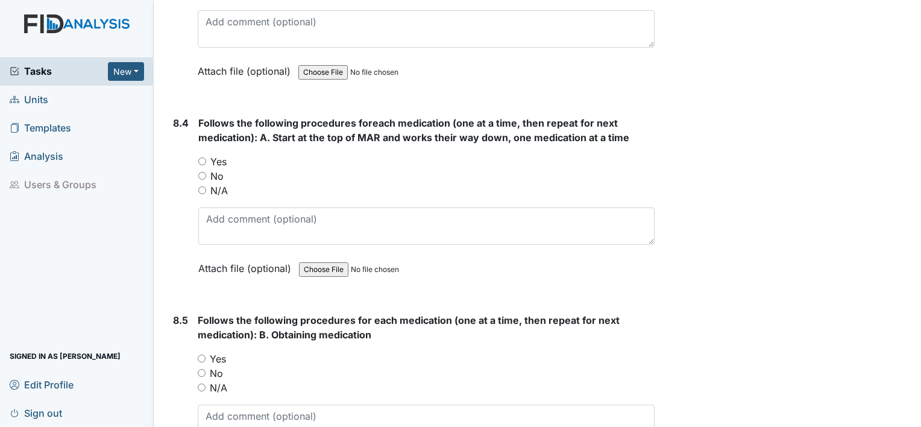
scroll to position [10179, 0]
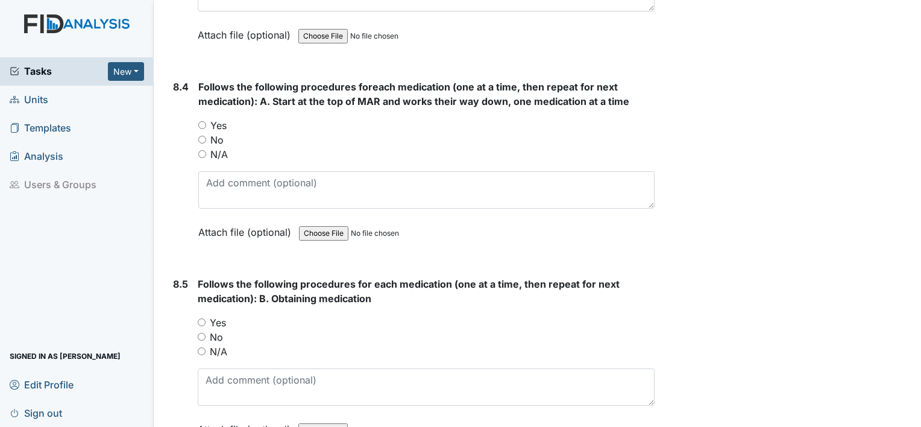
click at [203, 150] on input "N/A" at bounding box center [202, 154] width 8 height 8
radio input "true"
click at [201, 347] on input "N/A" at bounding box center [202, 351] width 8 height 8
radio input "true"
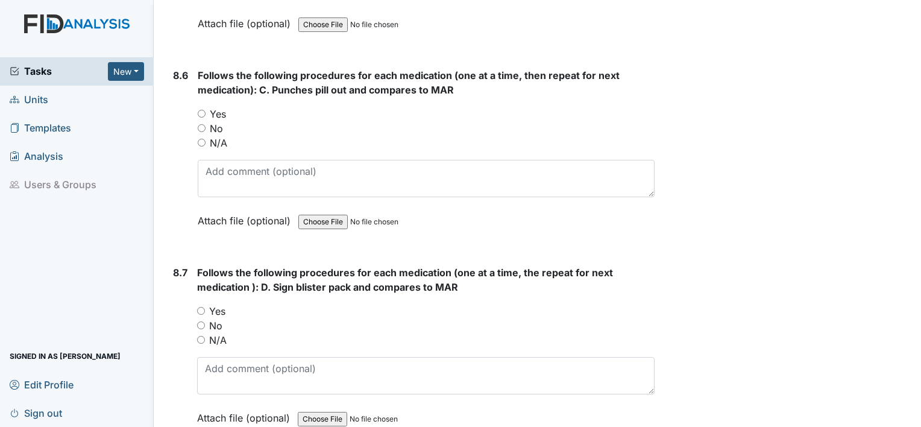
click at [200, 139] on input "N/A" at bounding box center [202, 143] width 8 height 8
radio input "true"
click at [198, 336] on input "N/A" at bounding box center [201, 340] width 8 height 8
radio input "true"
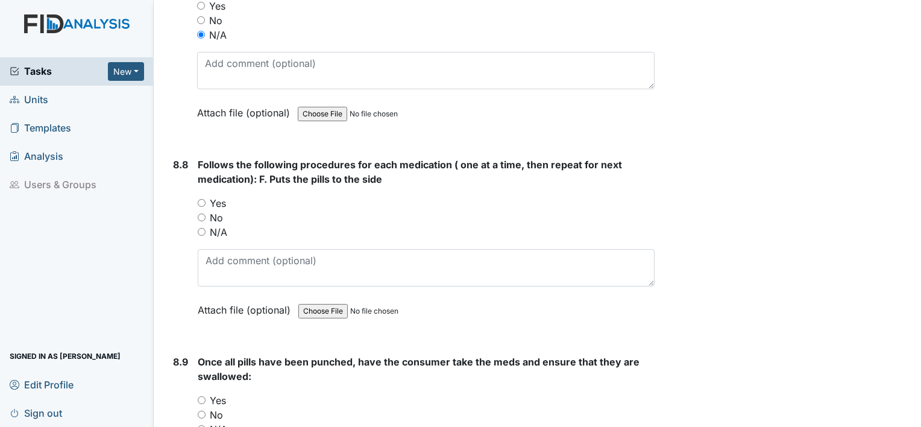
scroll to position [10910, 0]
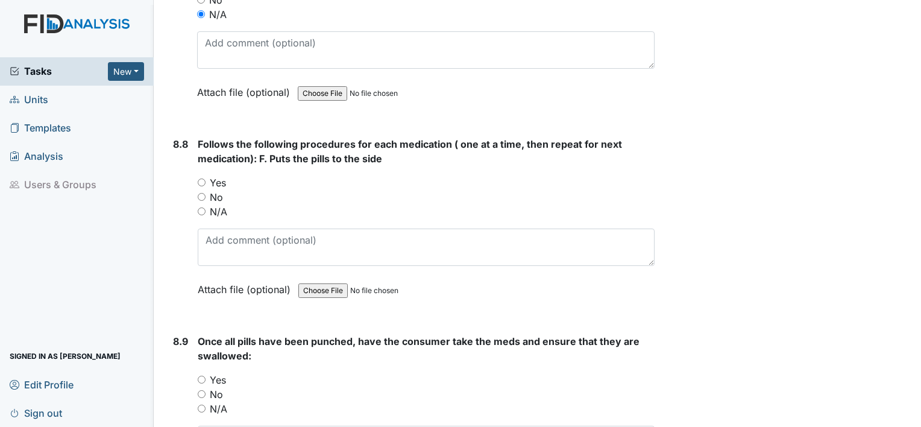
click at [200, 207] on input "N/A" at bounding box center [202, 211] width 8 height 8
radio input "true"
click at [201, 405] on input "N/A" at bounding box center [202, 409] width 8 height 8
radio input "true"
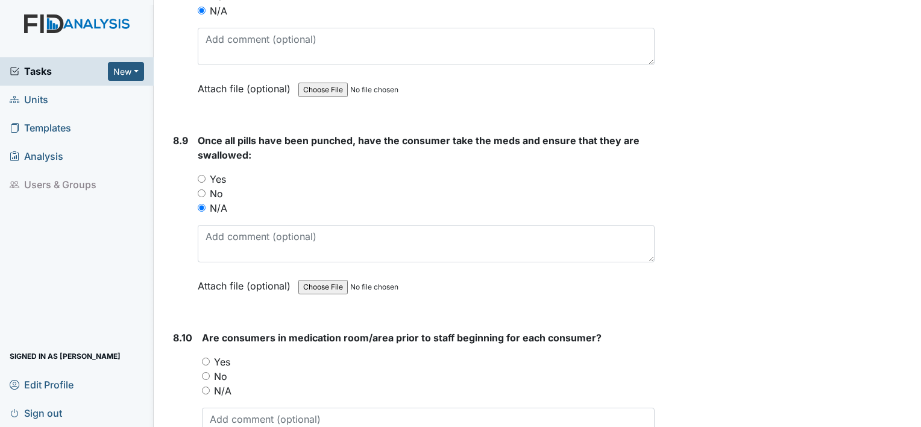
scroll to position [11212, 0]
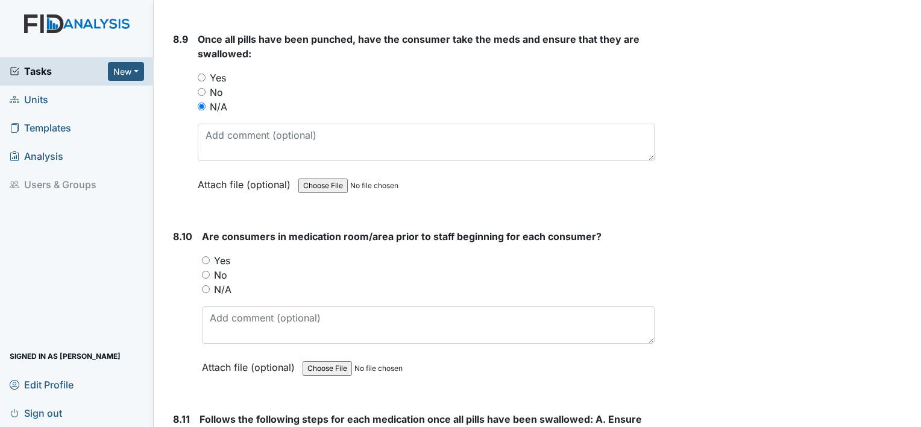
click at [203, 285] on input "N/A" at bounding box center [206, 289] width 8 height 8
radio input "true"
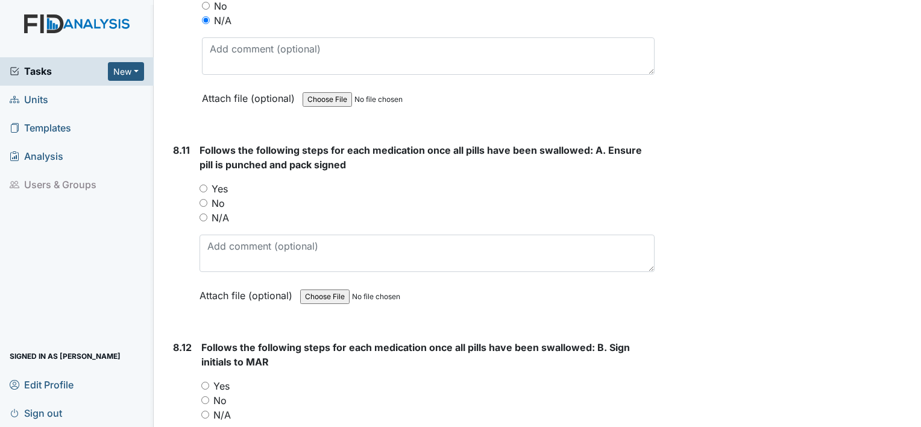
scroll to position [11505, 0]
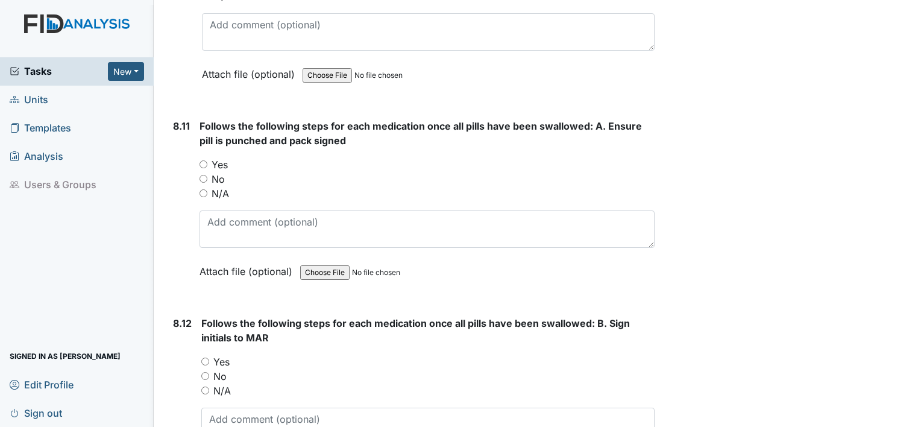
click at [200, 189] on input "N/A" at bounding box center [204, 193] width 8 height 8
radio input "true"
click at [205, 386] on input "N/A" at bounding box center [205, 390] width 8 height 8
radio input "true"
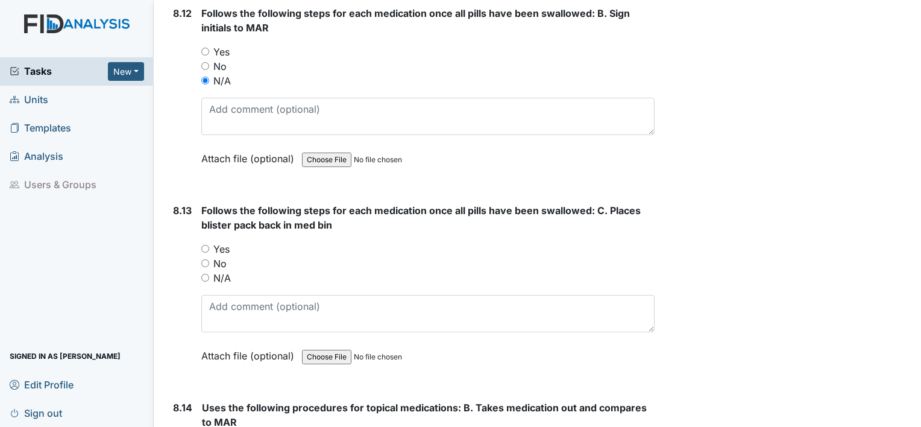
scroll to position [11822, 0]
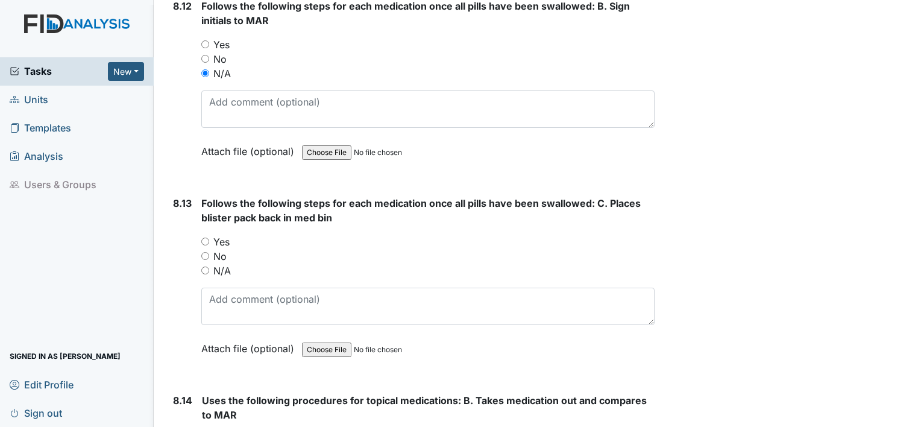
click at [202, 267] on input "N/A" at bounding box center [205, 271] width 8 height 8
radio input "true"
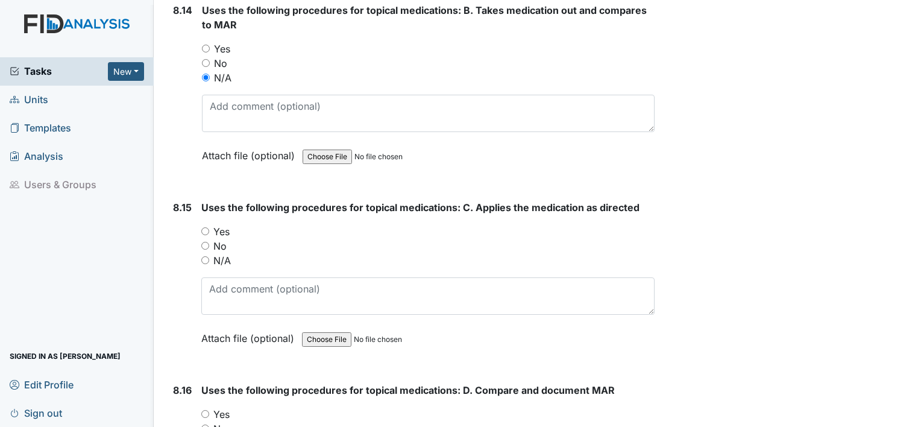
scroll to position [12220, 0]
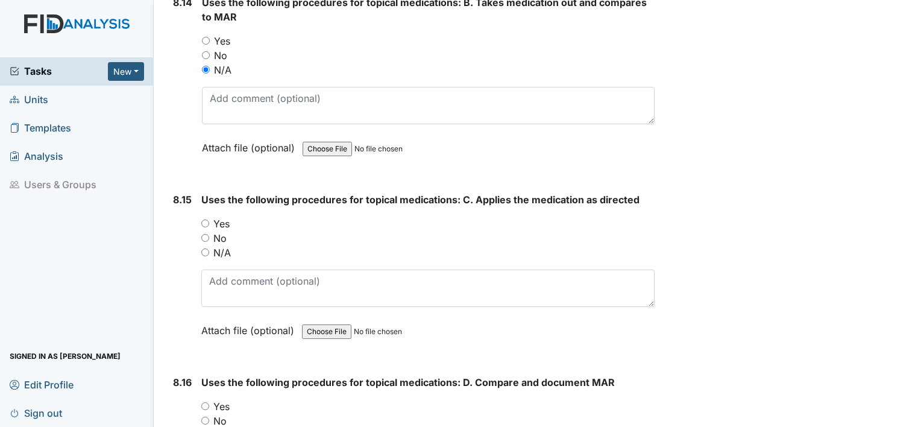
click at [201, 248] on input "N/A" at bounding box center [205, 252] width 8 height 8
radio input "true"
click at [203, 426] on input "N/A" at bounding box center [205, 435] width 8 height 8
radio input "true"
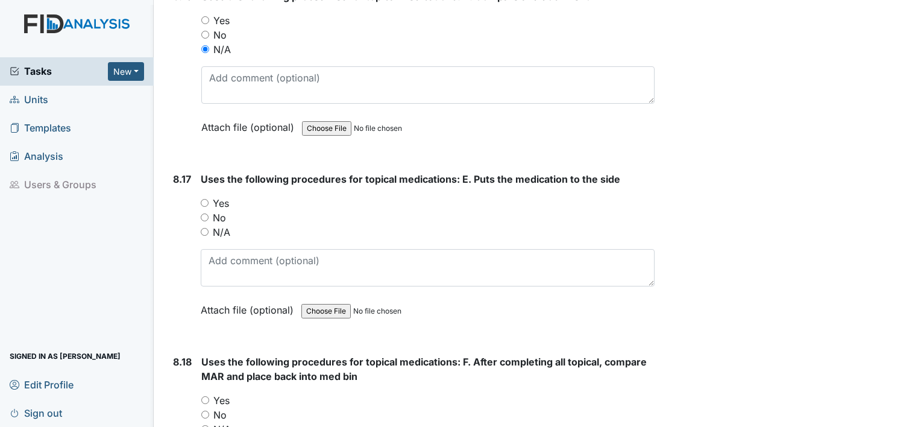
scroll to position [12659, 0]
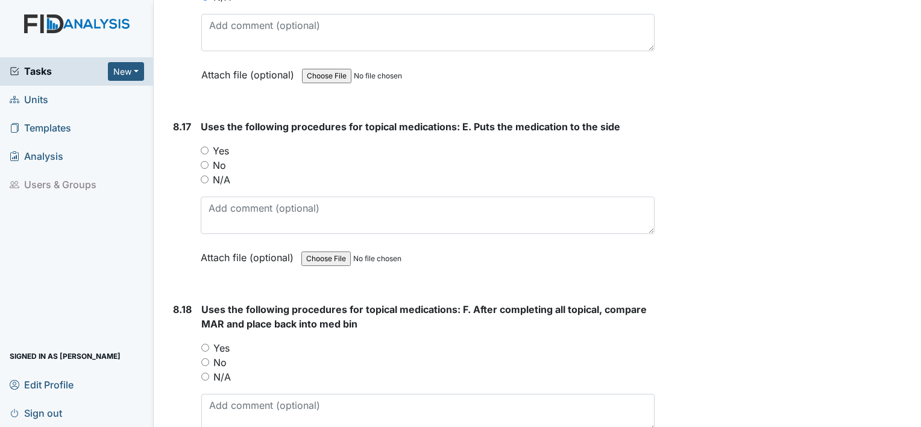
click at [205, 175] on input "N/A" at bounding box center [205, 179] width 8 height 8
radio input "true"
click at [203, 373] on input "N/A" at bounding box center [205, 377] width 8 height 8
radio input "true"
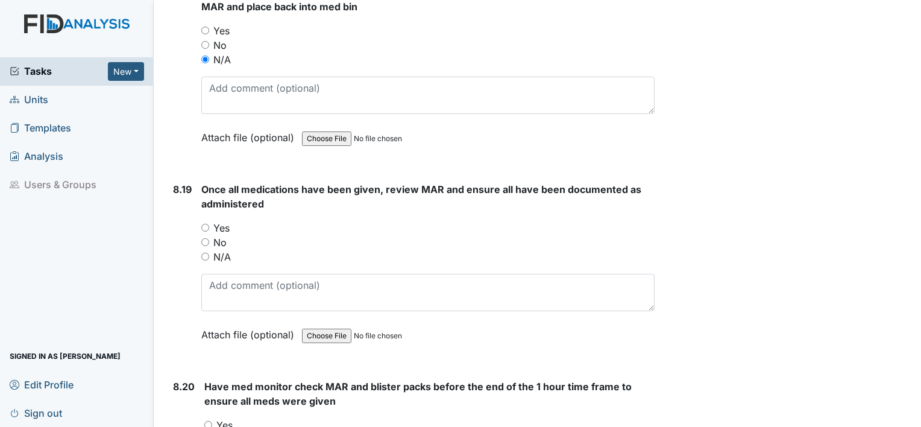
scroll to position [13032, 0]
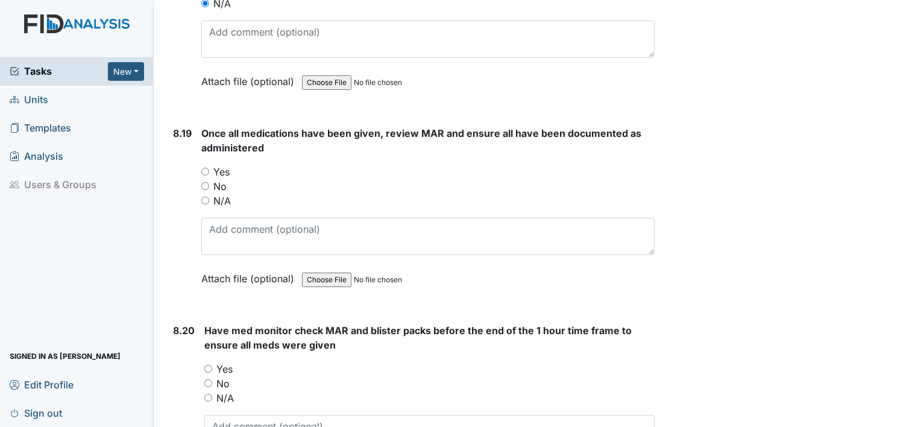
click at [207, 168] on input "Yes" at bounding box center [205, 172] width 8 height 8
radio input "true"
click at [210, 365] on input "Yes" at bounding box center [208, 369] width 8 height 8
radio input "true"
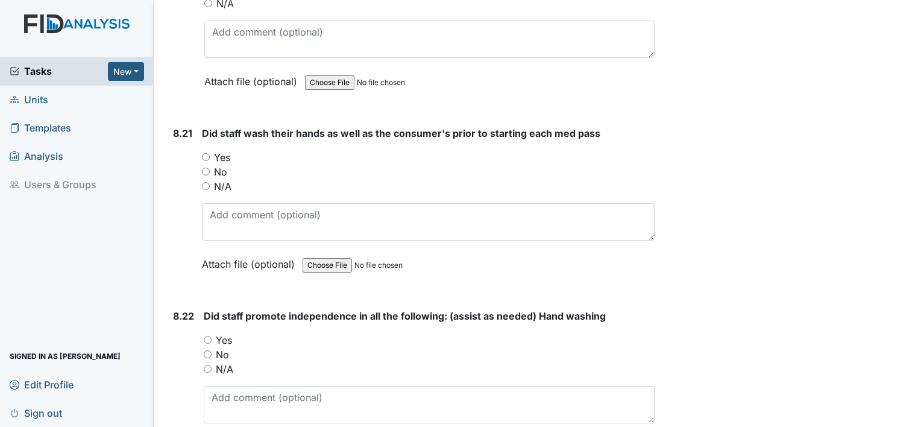
scroll to position [13438, 0]
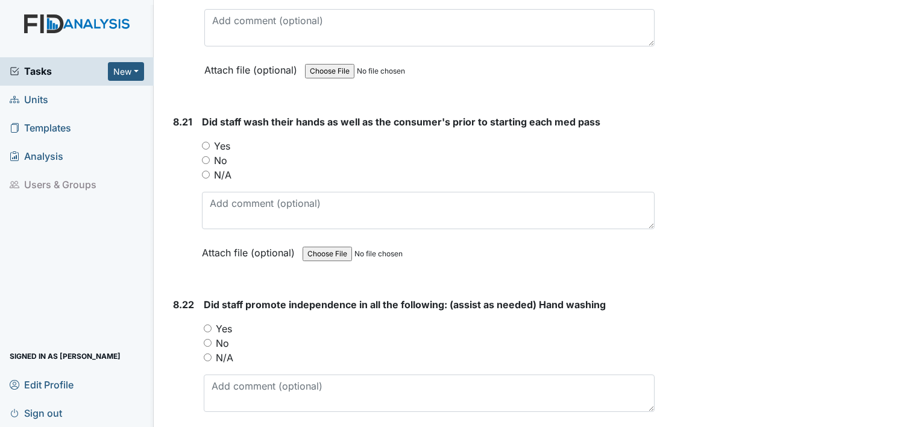
click at [205, 171] on input "N/A" at bounding box center [206, 175] width 8 height 8
radio input "true"
click at [207, 321] on div "You must select one of the below options. Yes No N/A" at bounding box center [429, 342] width 451 height 43
click at [207, 353] on input "N/A" at bounding box center [208, 357] width 8 height 8
radio input "true"
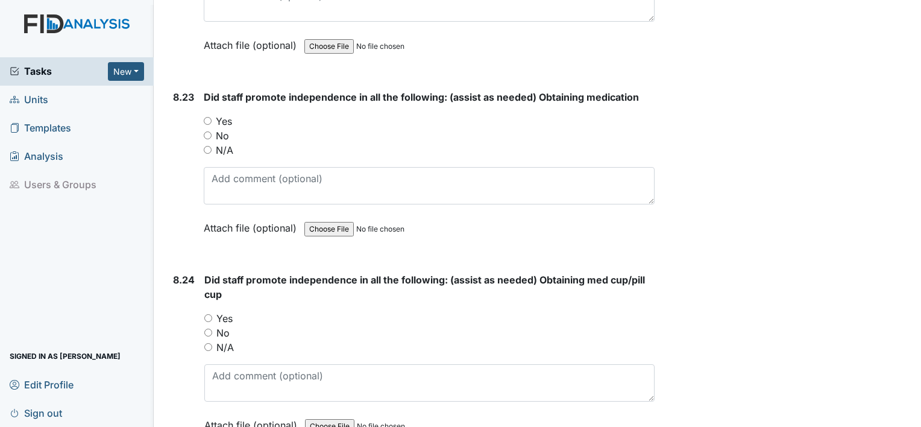
scroll to position [13856, 0]
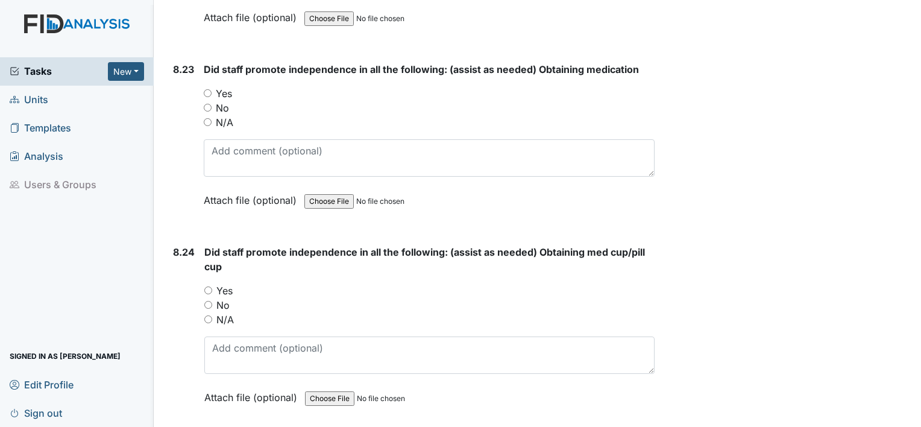
click at [207, 118] on input "N/A" at bounding box center [208, 122] width 8 height 8
radio input "true"
click at [207, 315] on input "N/A" at bounding box center [208, 319] width 8 height 8
radio input "true"
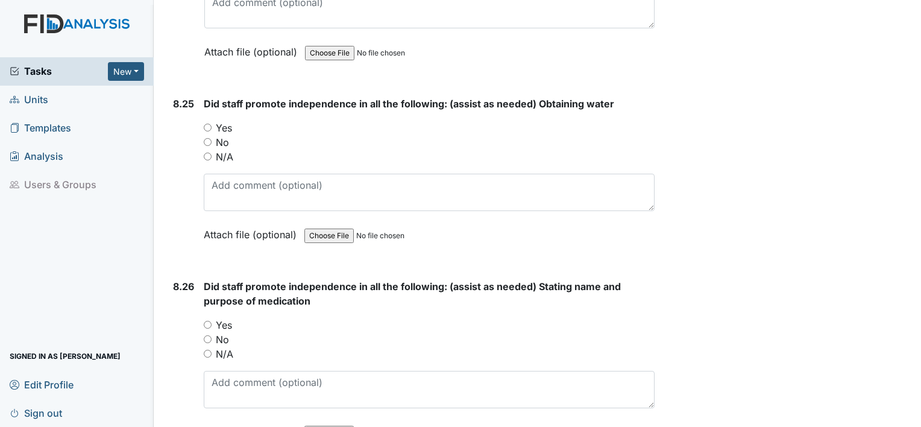
scroll to position [14210, 0]
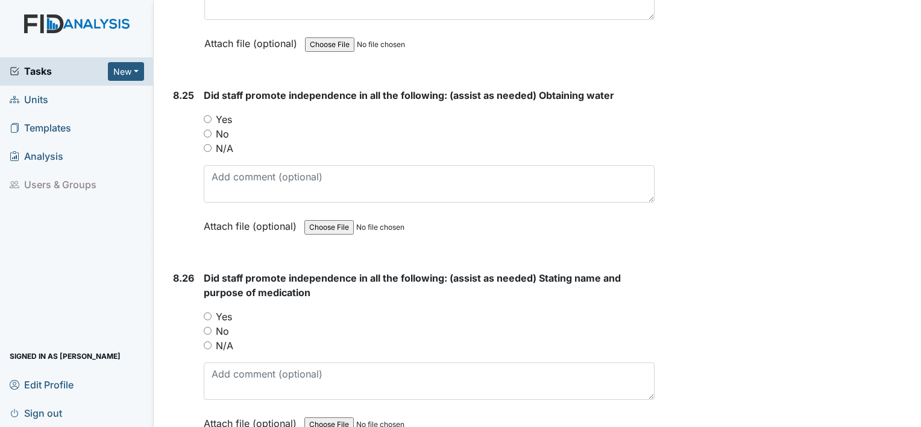
click at [207, 144] on input "N/A" at bounding box center [208, 148] width 8 height 8
radio input "true"
click at [207, 341] on input "N/A" at bounding box center [208, 345] width 8 height 8
radio input "true"
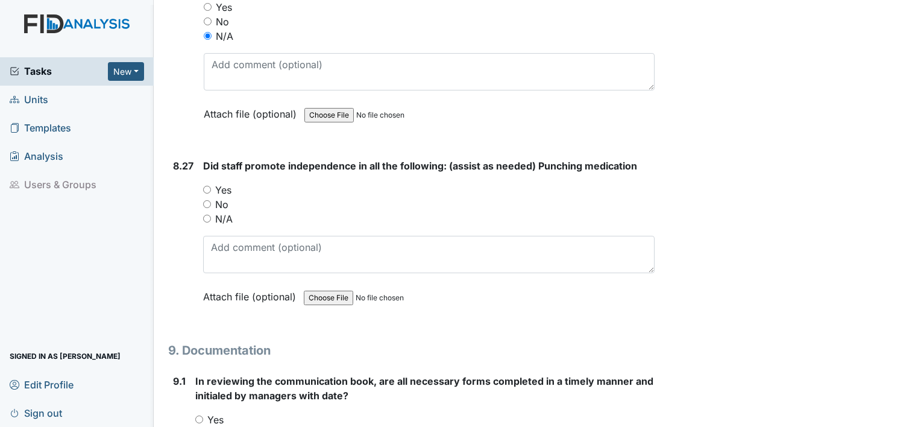
scroll to position [14579, 0]
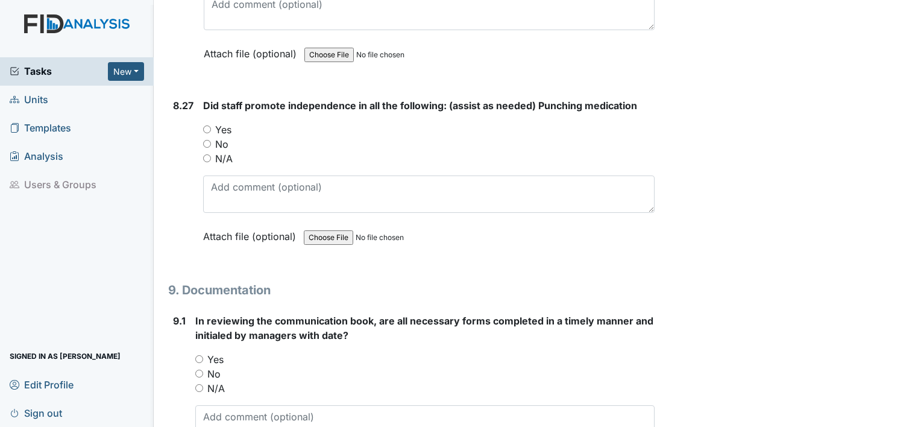
click at [210, 154] on input "N/A" at bounding box center [207, 158] width 8 height 8
radio input "true"
click at [200, 355] on input "Yes" at bounding box center [199, 359] width 8 height 8
radio input "true"
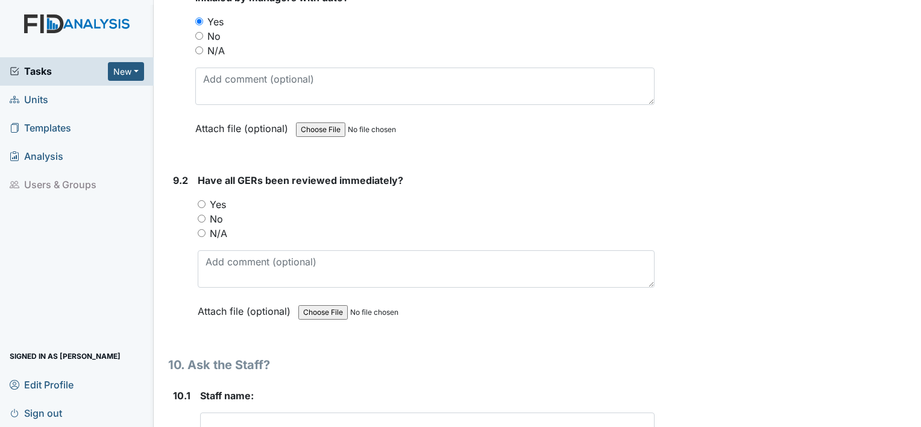
scroll to position [14973, 0]
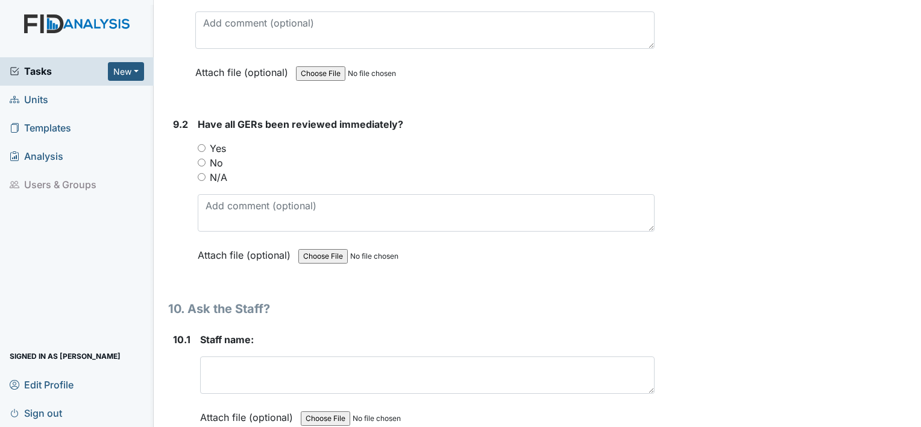
click at [200, 144] on input "Yes" at bounding box center [202, 148] width 8 height 8
radio input "true"
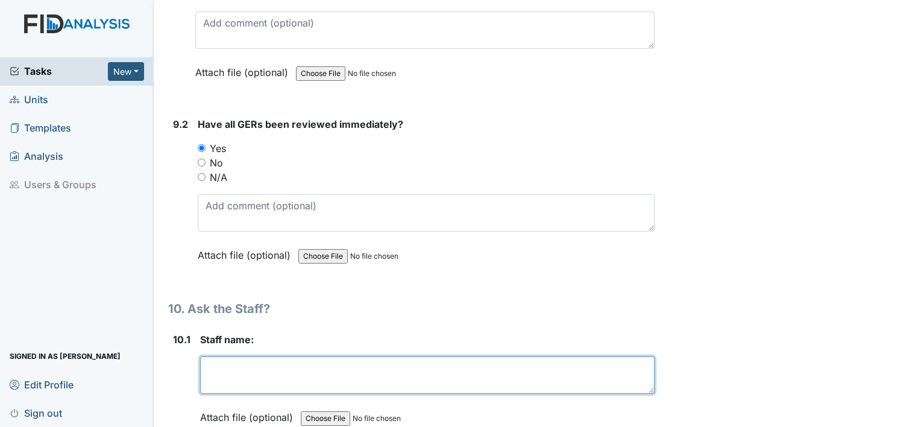
click at [272, 356] on textarea at bounding box center [427, 374] width 455 height 37
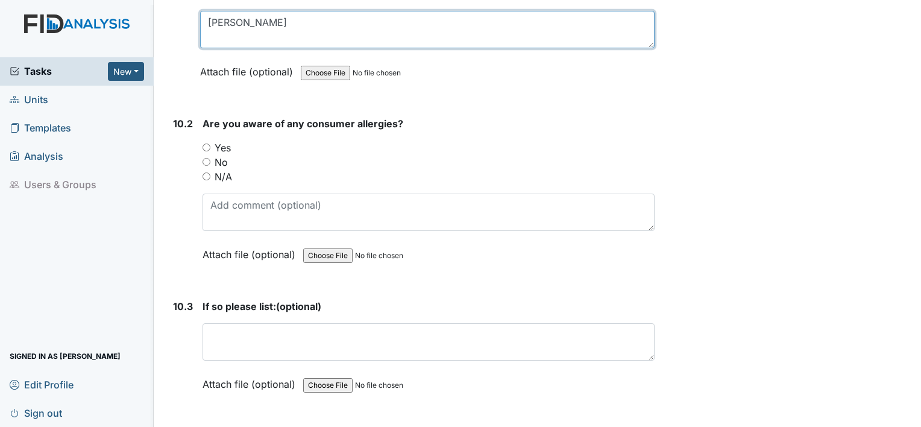
scroll to position [15322, 0]
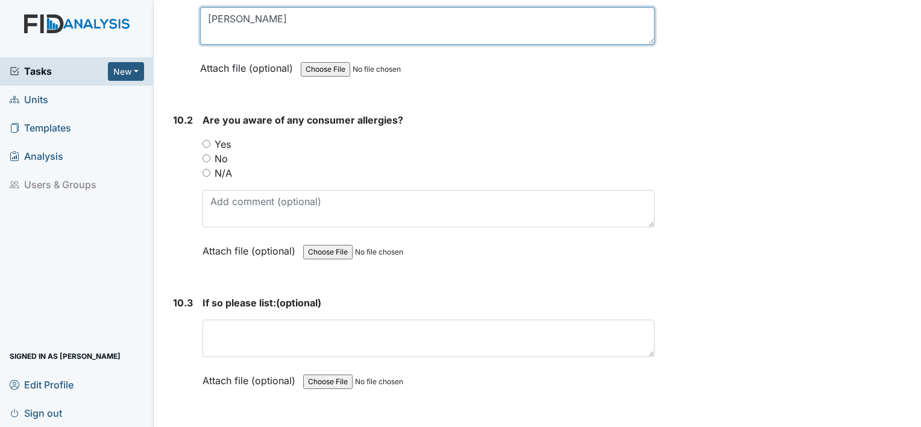
type textarea "Shinita HYman"
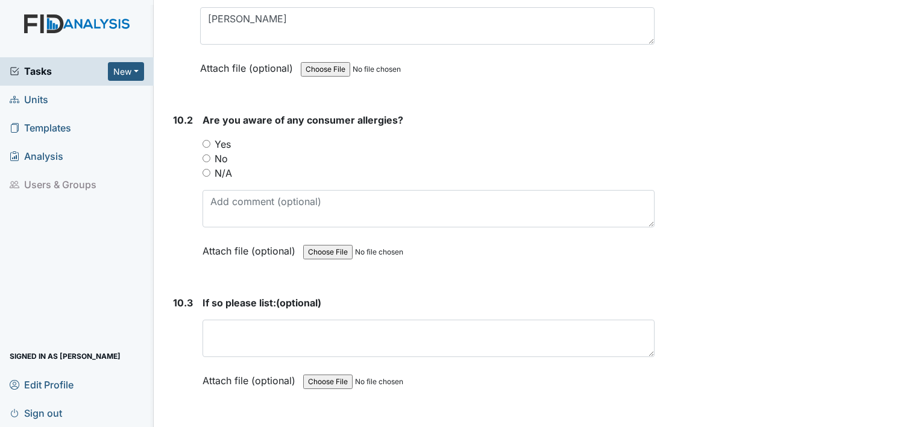
click at [206, 140] on input "Yes" at bounding box center [207, 144] width 8 height 8
radio input "true"
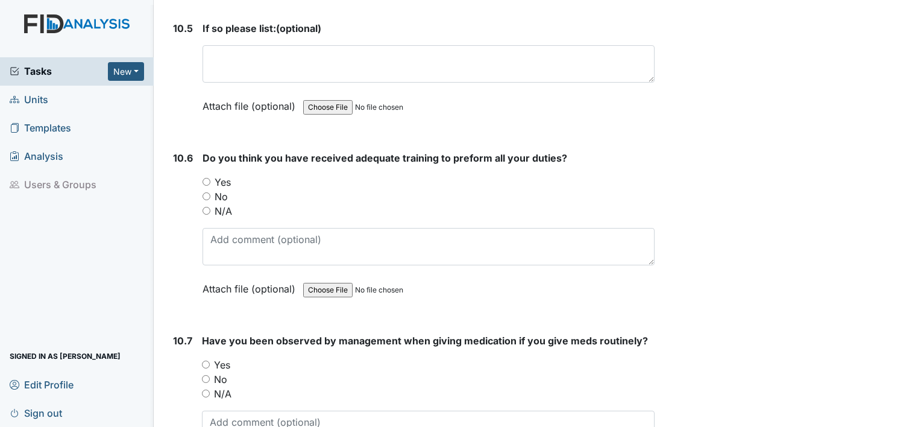
scroll to position [15929, 0]
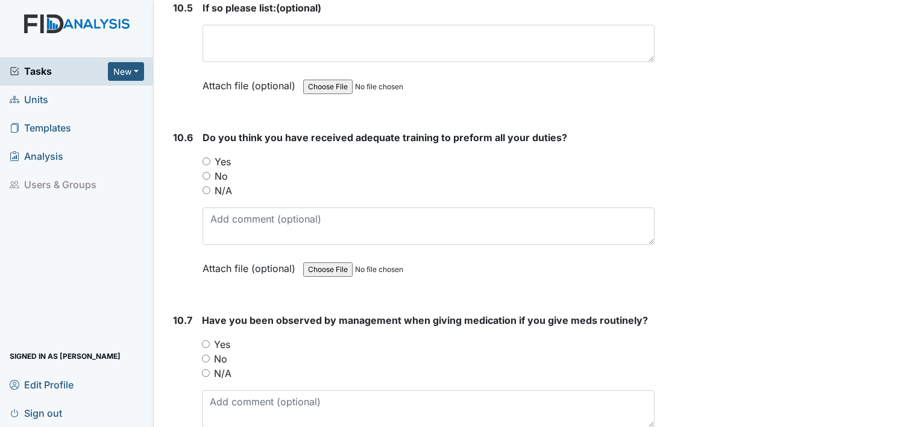
click at [205, 157] on input "Yes" at bounding box center [207, 161] width 8 height 8
radio input "true"
click at [206, 254] on label "Attach file (optional)" at bounding box center [252, 264] width 98 height 21
click at [207, 340] on input "Yes" at bounding box center [206, 344] width 8 height 8
radio input "true"
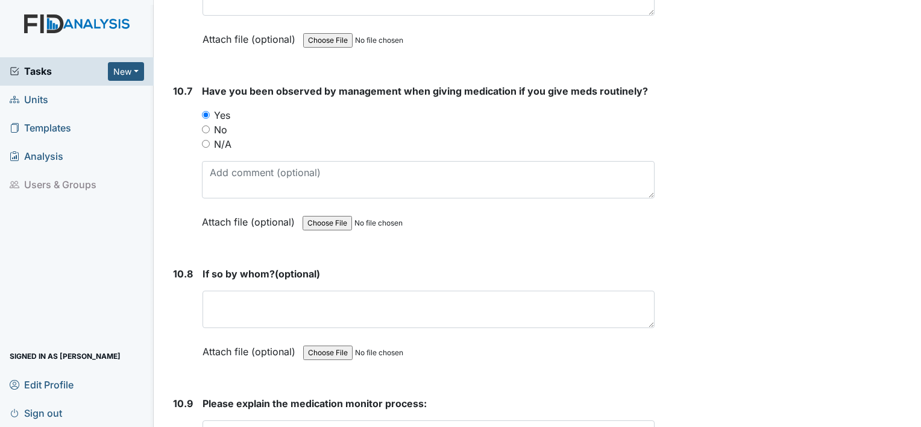
scroll to position [16234, 0]
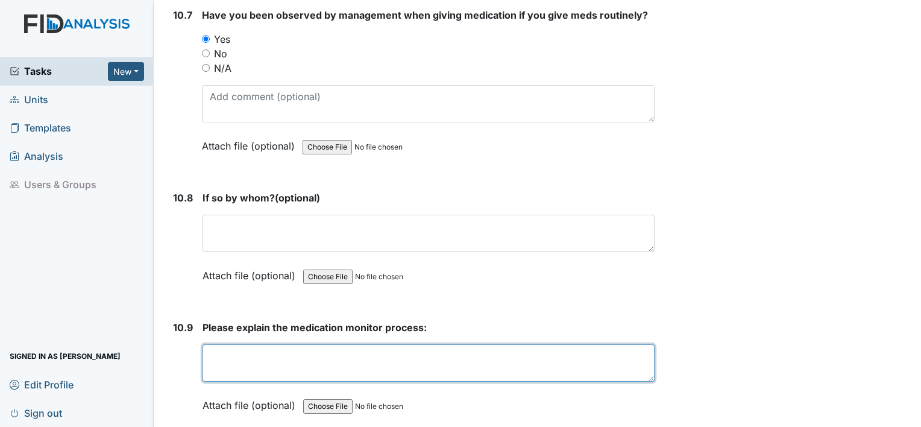
click at [477, 344] on textarea at bounding box center [429, 362] width 452 height 37
type textarea "to ensure all meds given as on MAR"
